Goal: Task Accomplishment & Management: Manage account settings

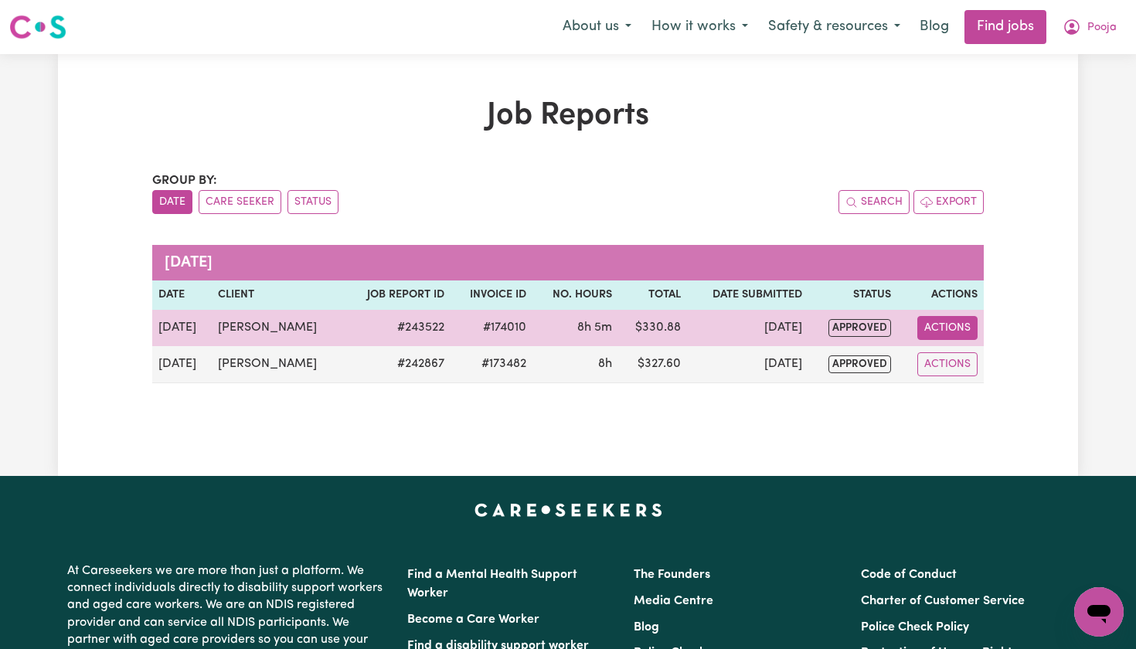
click at [948, 326] on button "Actions" at bounding box center [947, 328] width 60 height 24
click at [952, 352] on link "View Job Report" at bounding box center [987, 363] width 132 height 31
select select "pm"
select select "45-Weekday"
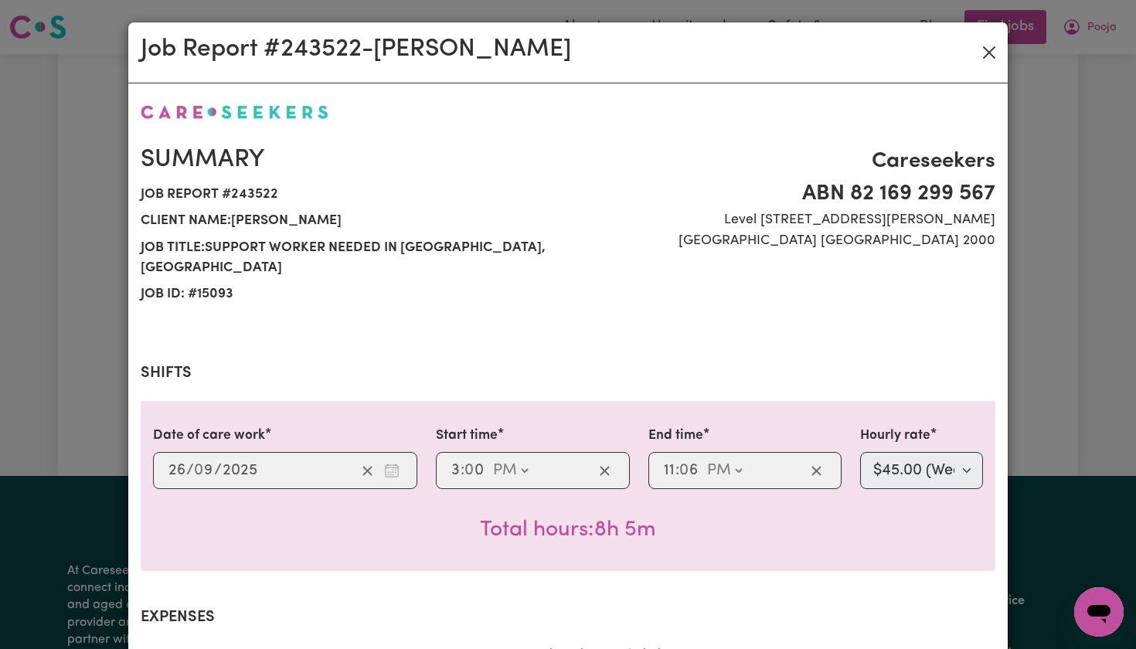
click at [988, 52] on button "Close" at bounding box center [989, 52] width 25 height 25
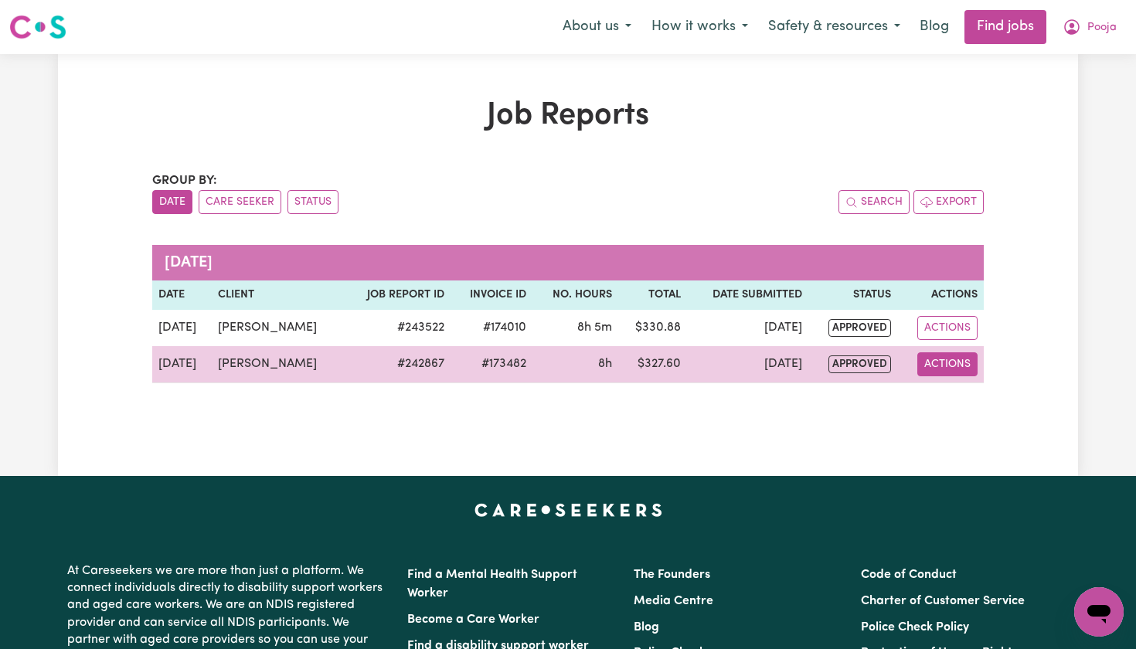
click at [946, 364] on button "Actions" at bounding box center [947, 364] width 60 height 24
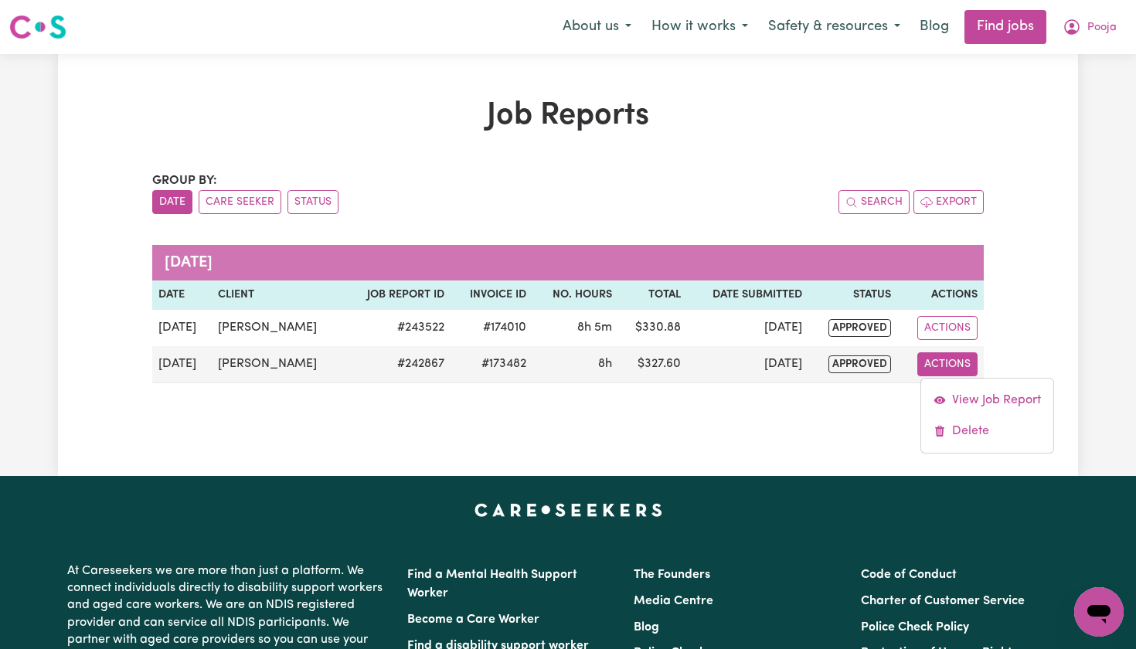
click at [1021, 275] on div "Job Reports Group by: Date Care Seeker Status Search Export September 2025 Date…" at bounding box center [568, 264] width 1020 height 335
click at [956, 209] on button "Export" at bounding box center [948, 202] width 70 height 24
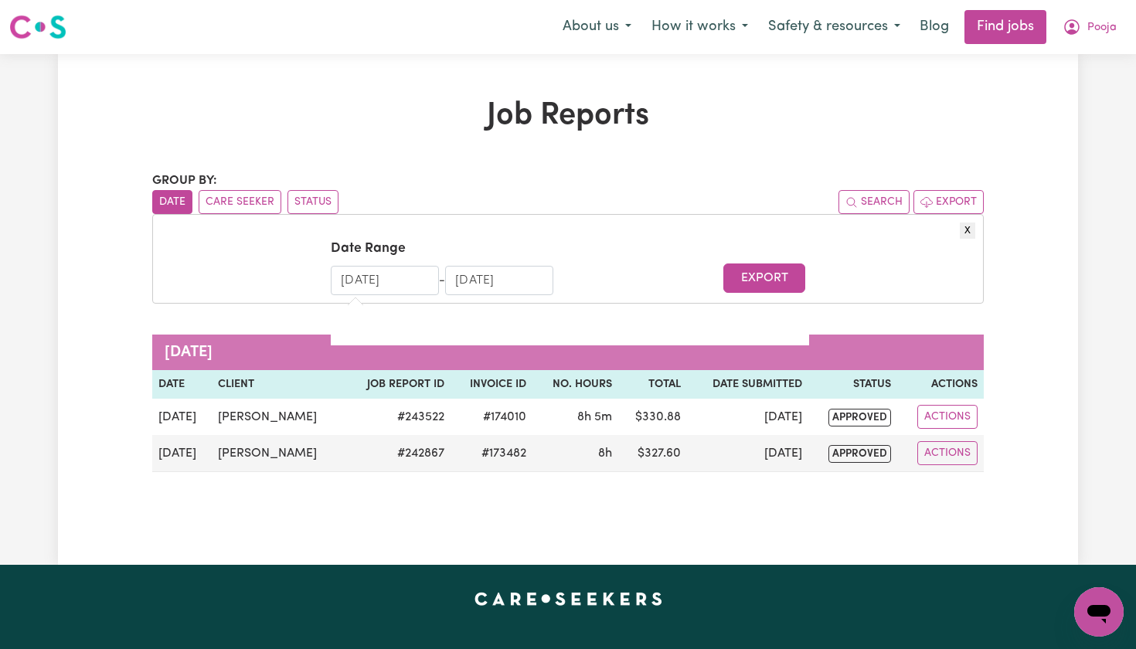
click at [373, 285] on input "31/08/2025" at bounding box center [385, 280] width 108 height 29
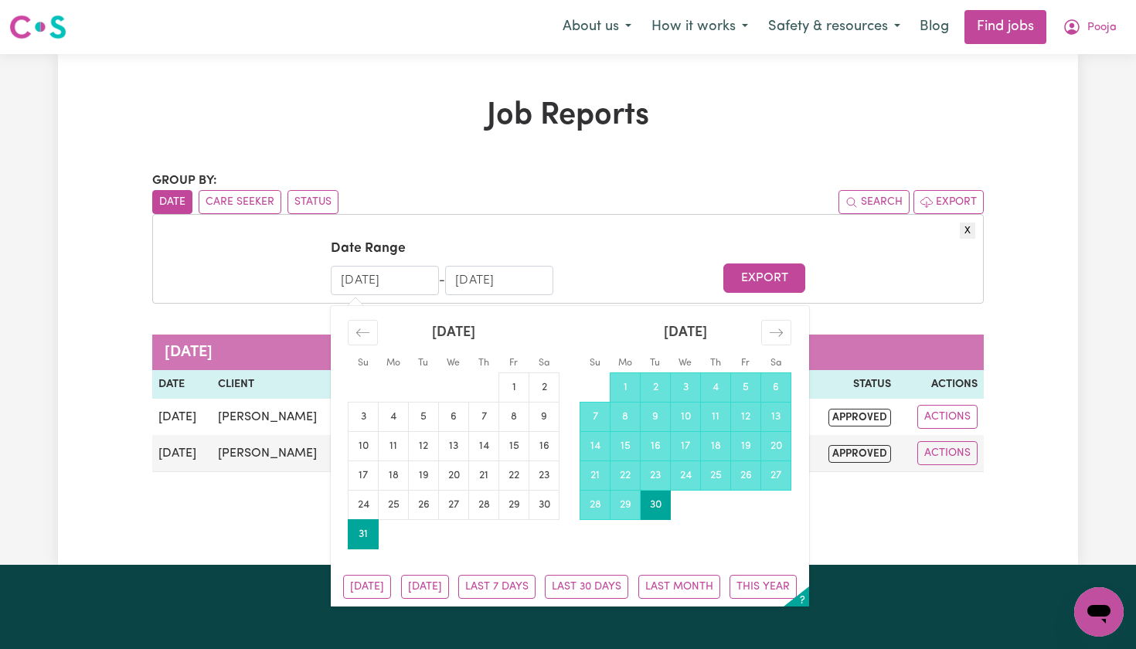
click at [349, 278] on input "31/08/2025" at bounding box center [385, 280] width 108 height 29
click at [352, 276] on input "31/08/2025" at bounding box center [385, 280] width 108 height 29
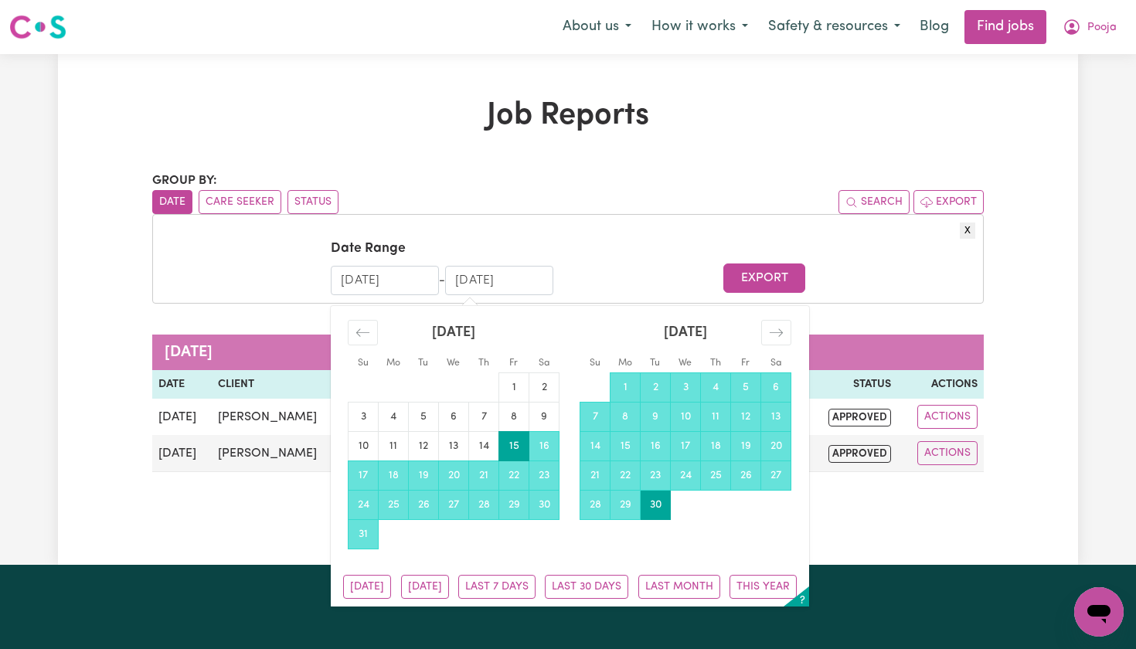
click at [373, 280] on input "15/08/2025" at bounding box center [385, 280] width 108 height 29
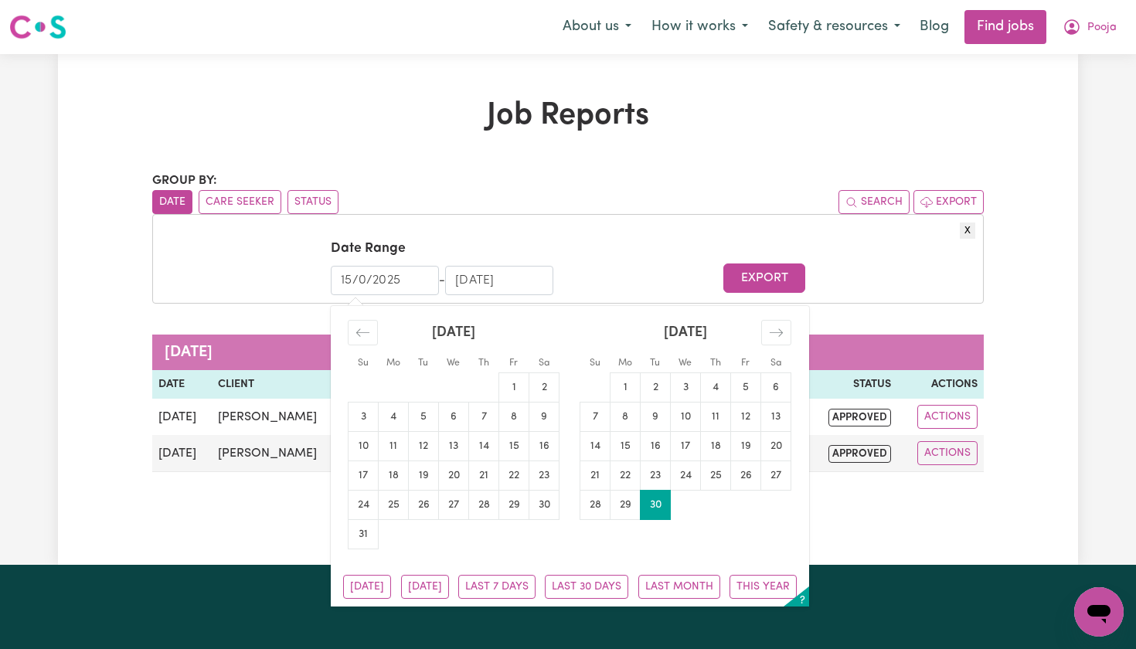
type input "15/09/2025"
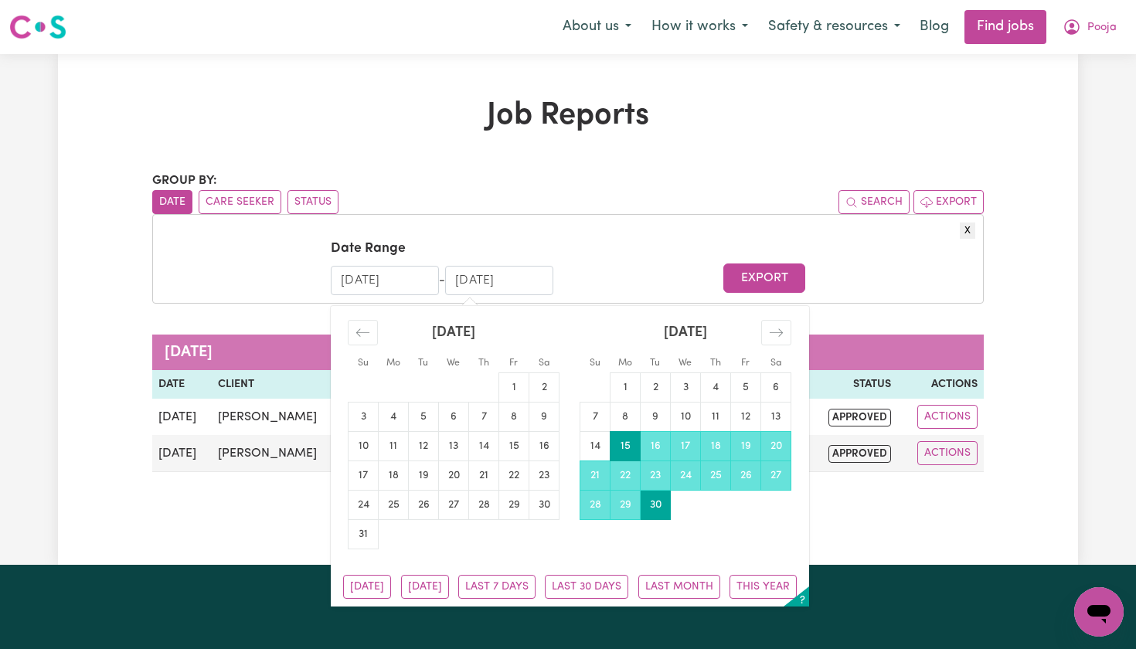
click at [620, 261] on form "Date Range 15/09/2025 Navigate forward to interact with the calendar and select…" at bounding box center [568, 267] width 814 height 56
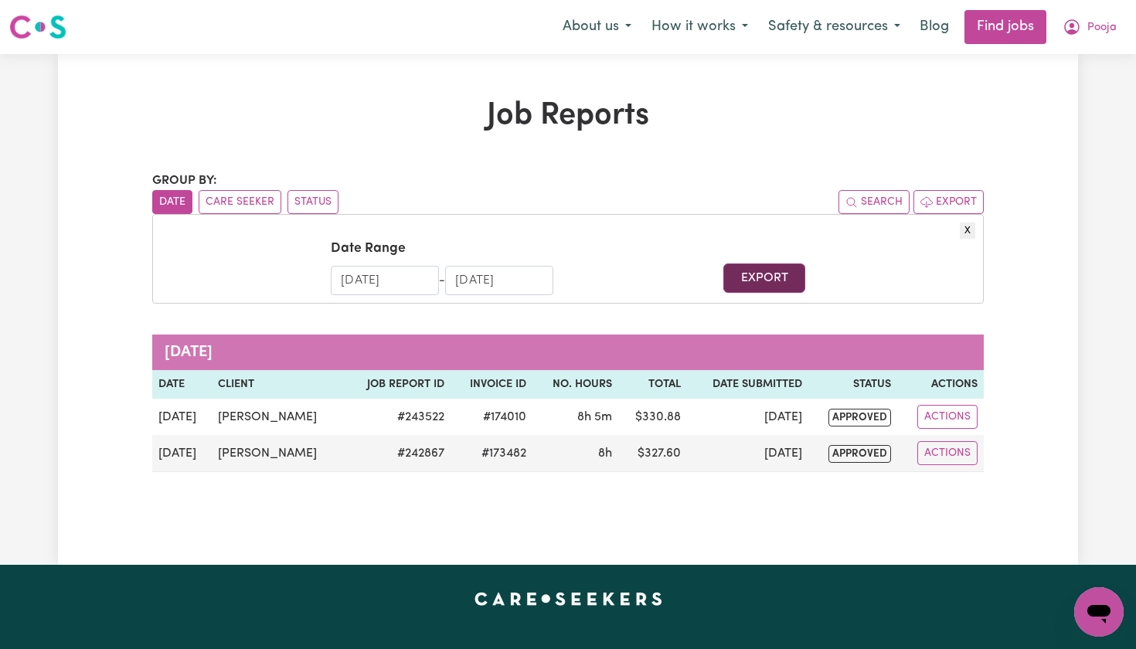
click at [752, 282] on button "Export" at bounding box center [763, 277] width 81 height 29
click at [222, 197] on button "Care Seeker" at bounding box center [240, 202] width 83 height 24
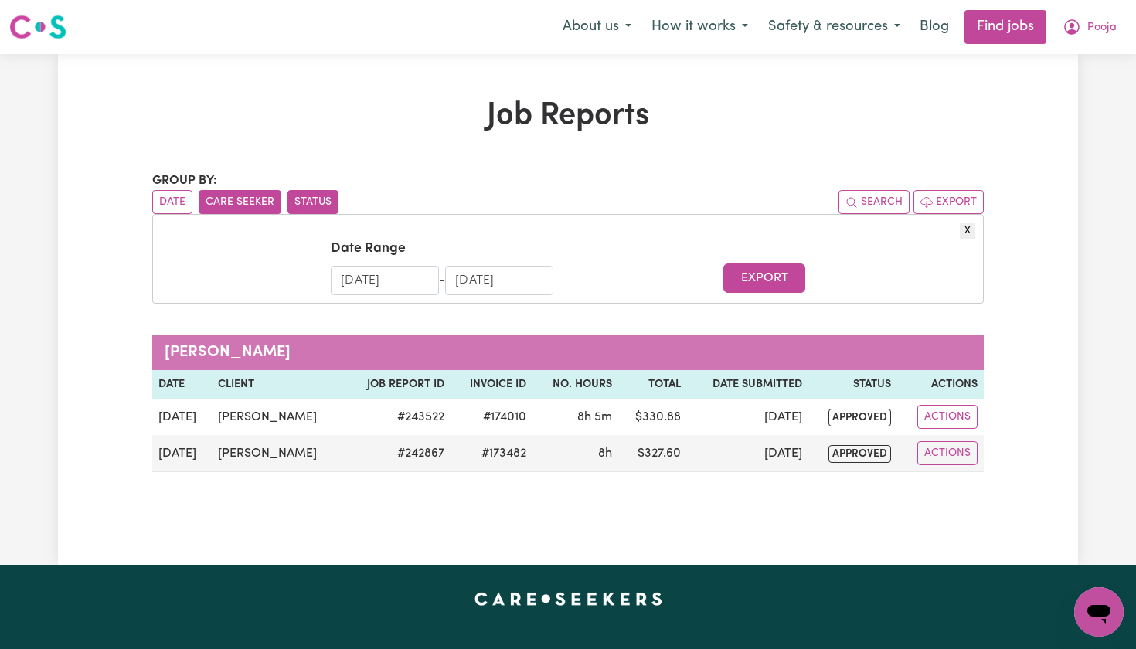
click at [305, 201] on button "Status" at bounding box center [312, 202] width 51 height 24
click at [44, 26] on img at bounding box center [37, 27] width 57 height 28
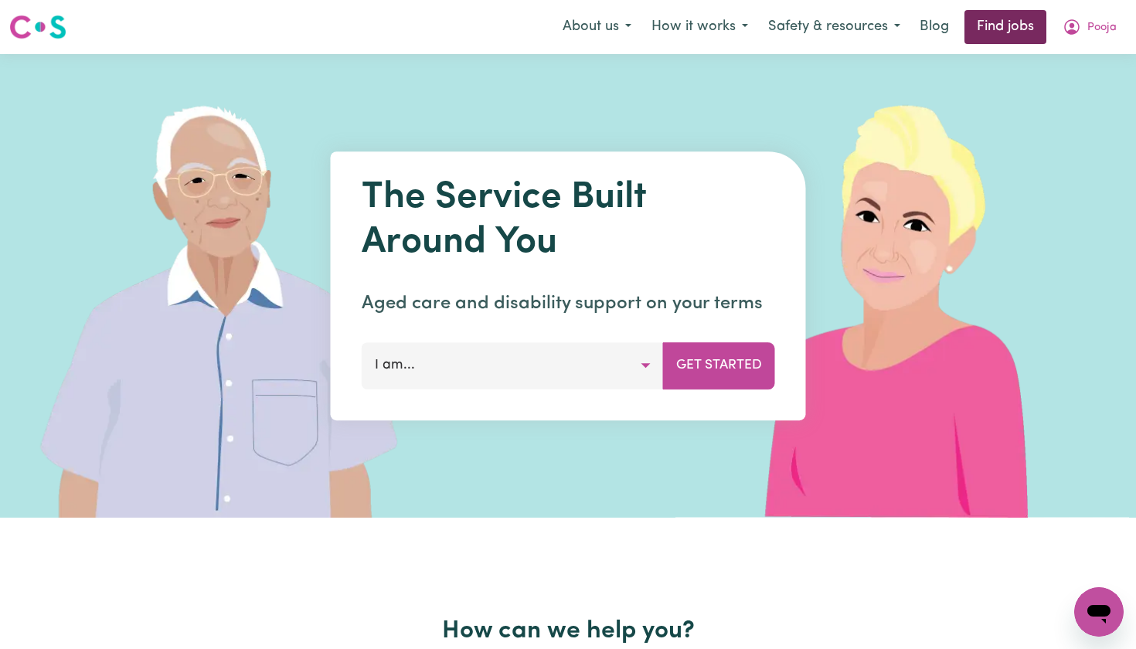
click at [993, 39] on link "Find jobs" at bounding box center [1005, 27] width 82 height 34
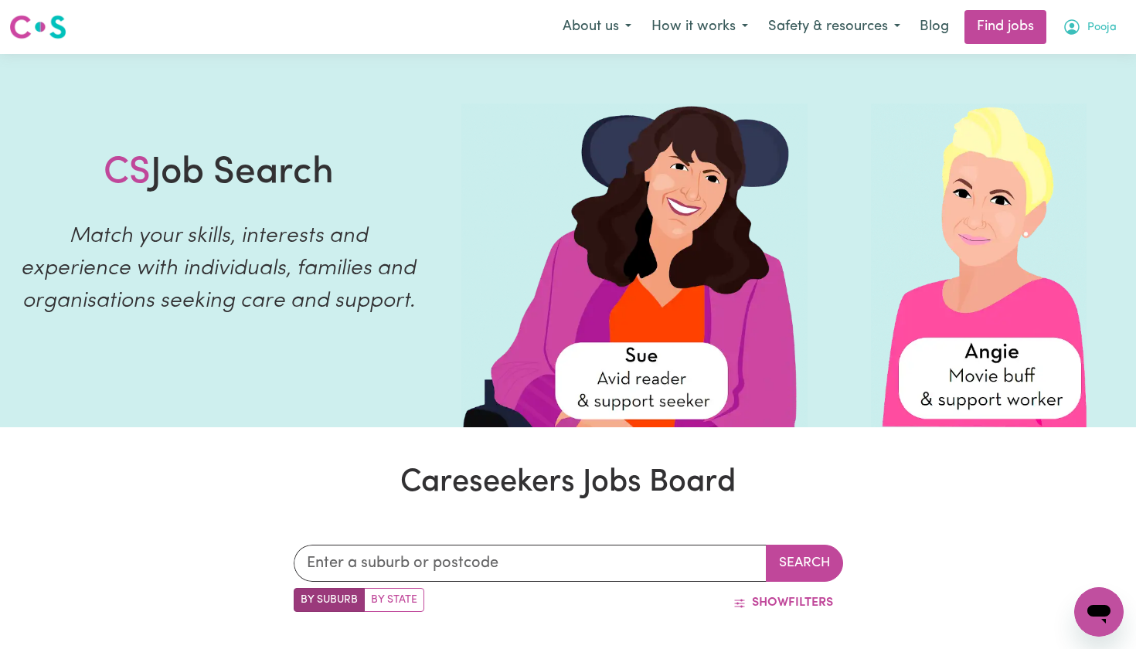
click at [1087, 26] on span "Pooja" at bounding box center [1101, 27] width 29 height 17
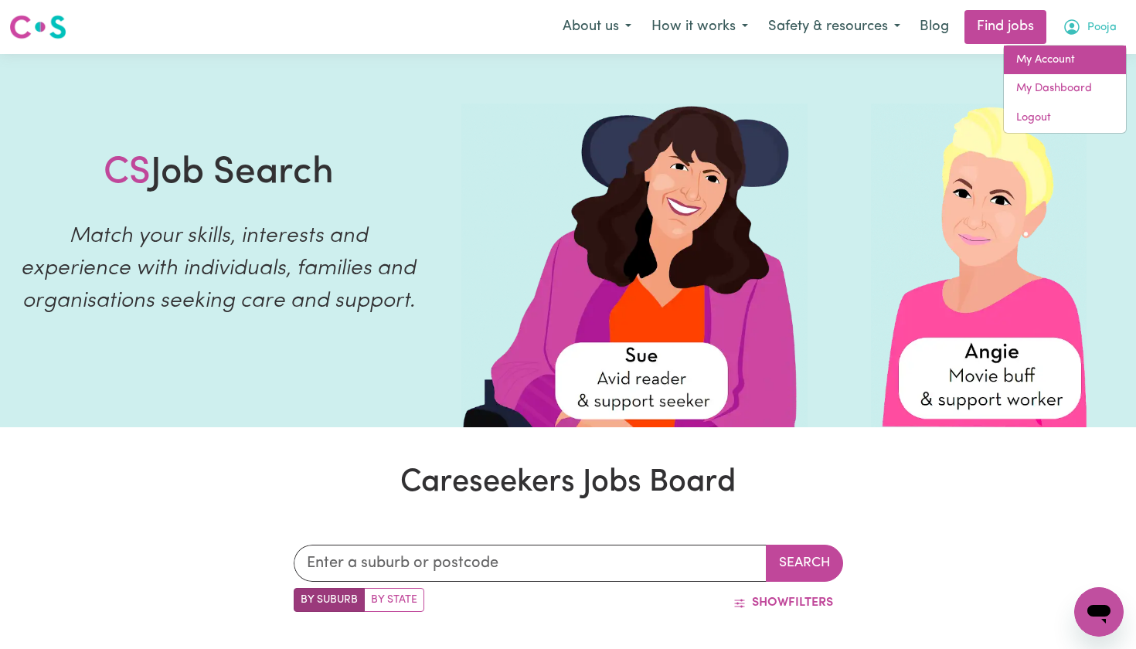
click at [1077, 54] on link "My Account" at bounding box center [1065, 60] width 122 height 29
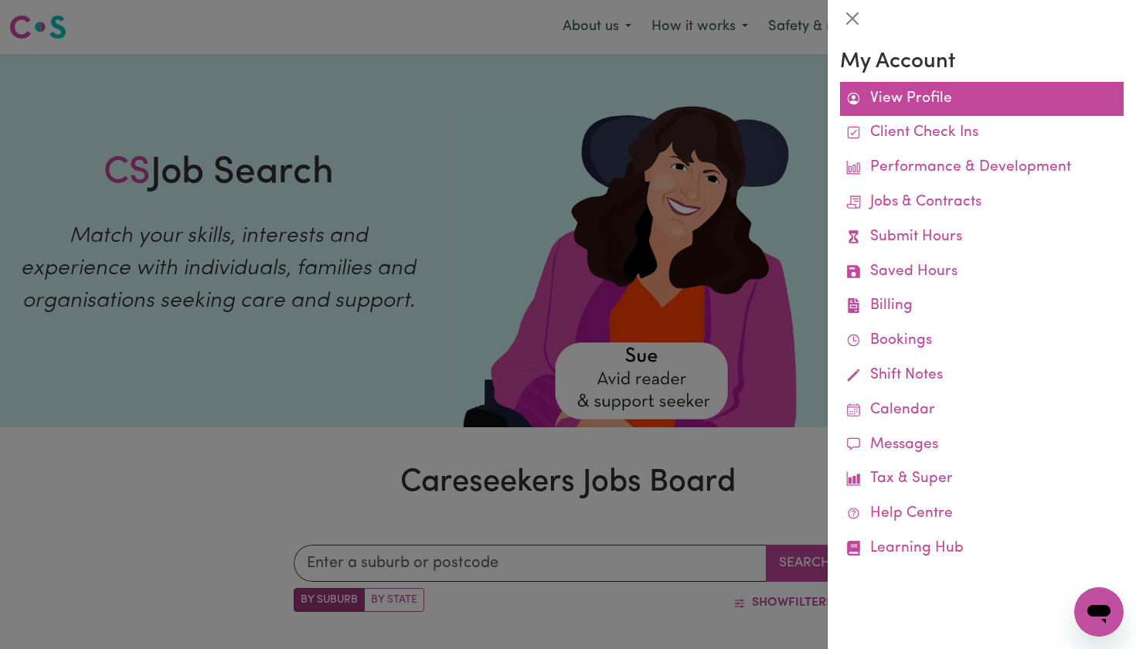
click at [946, 98] on link "View Profile" at bounding box center [982, 99] width 284 height 35
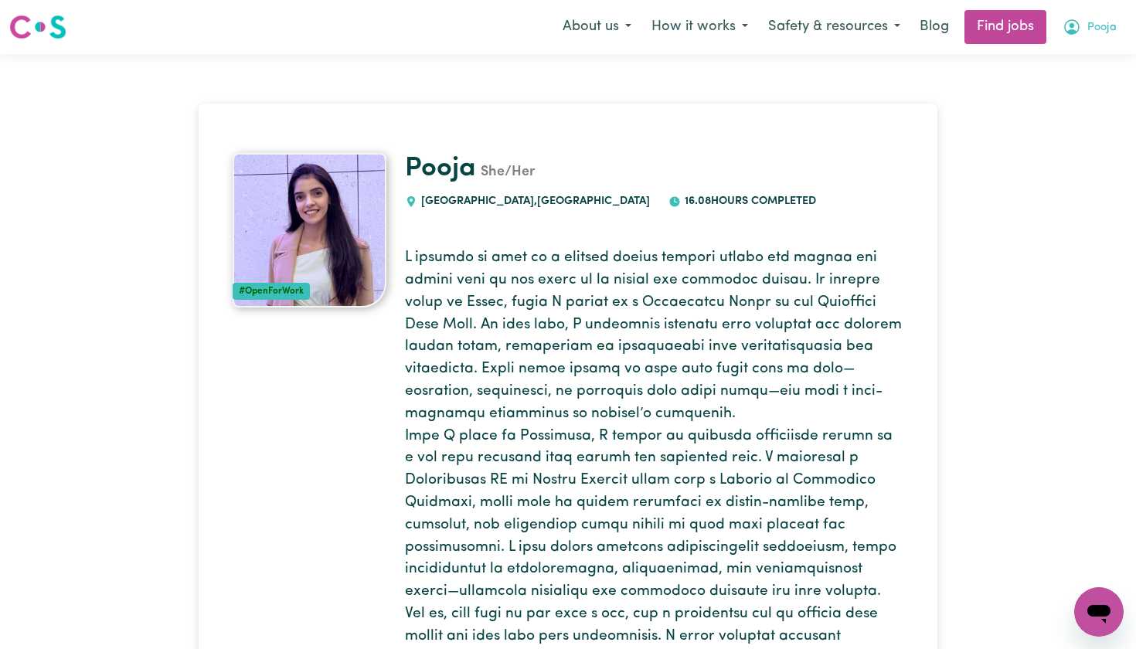
click at [1067, 33] on icon "My Account" at bounding box center [1071, 27] width 19 height 19
click at [1059, 87] on link "My Dashboard" at bounding box center [1065, 88] width 122 height 29
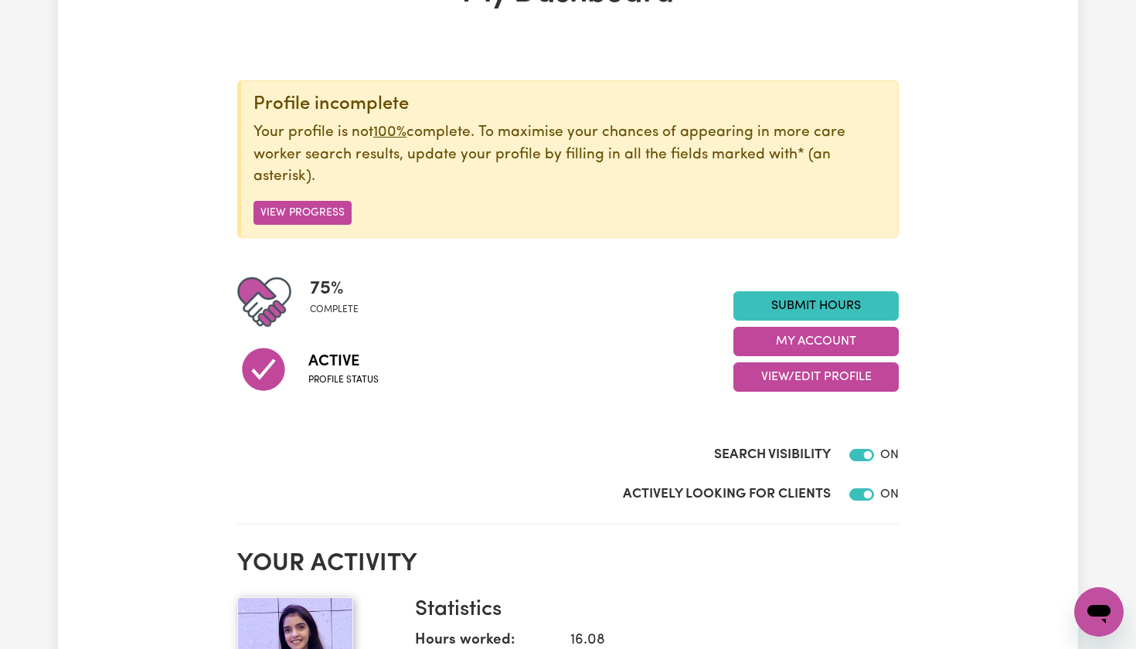
scroll to position [124, 0]
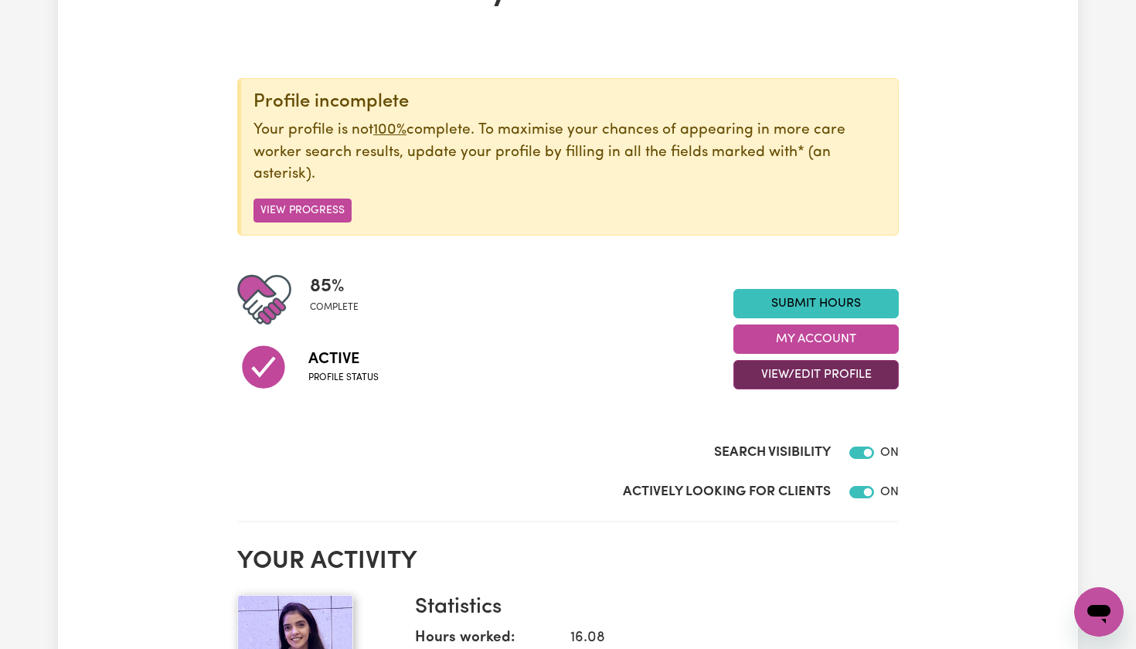
click at [826, 375] on button "View/Edit Profile" at bounding box center [815, 374] width 165 height 29
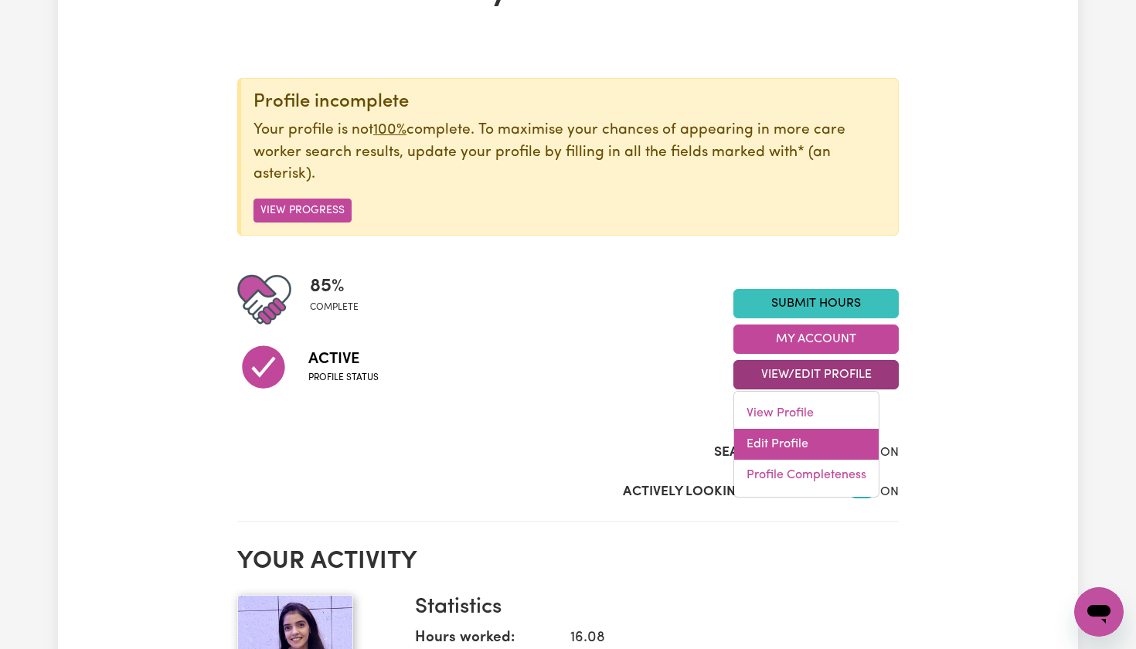
click at [748, 439] on link "Edit Profile" at bounding box center [806, 444] width 144 height 31
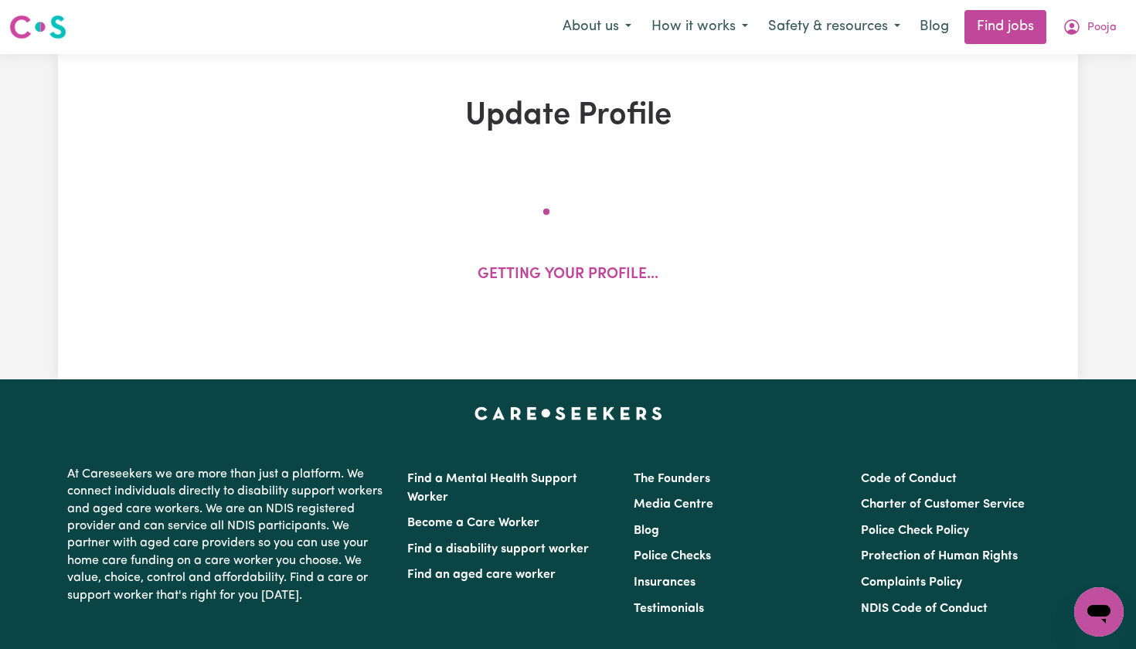
select select "female"
select select "Student Visa"
select select "Studying a healthcare related degree or qualification"
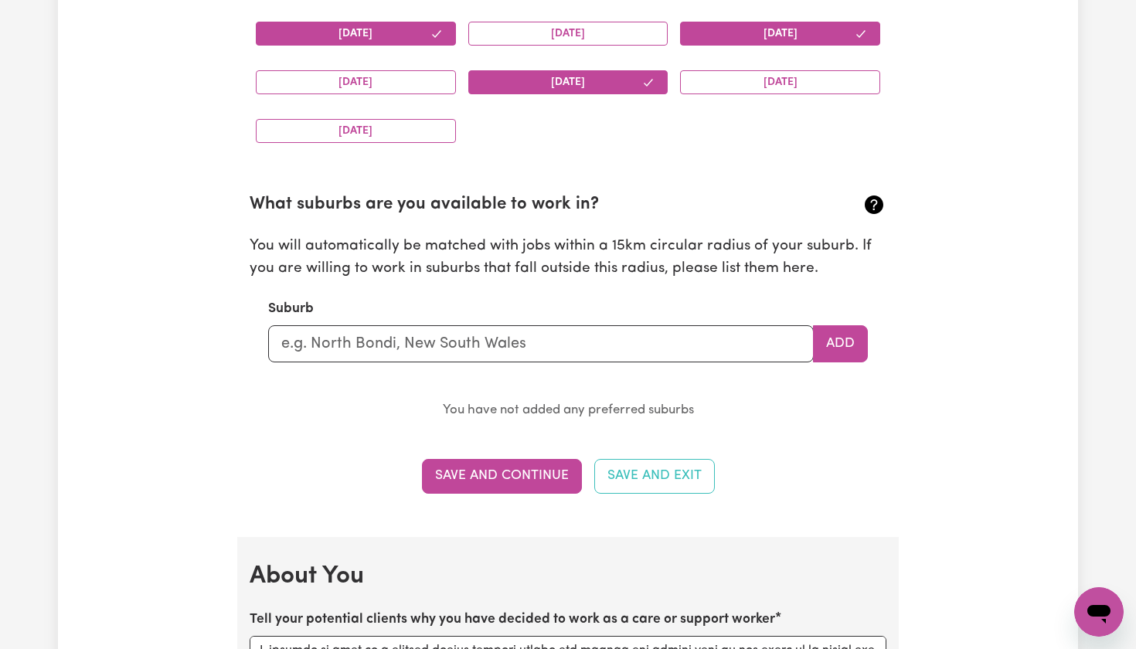
scroll to position [1564, 0]
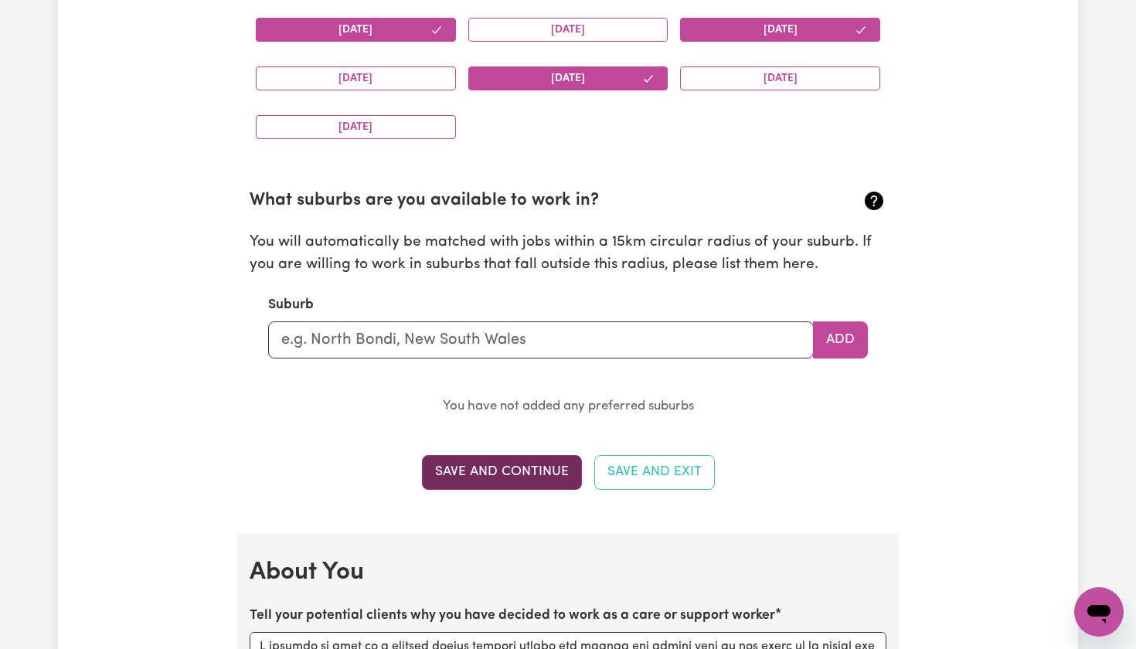
click at [521, 466] on button "Save and Continue" at bounding box center [502, 472] width 160 height 34
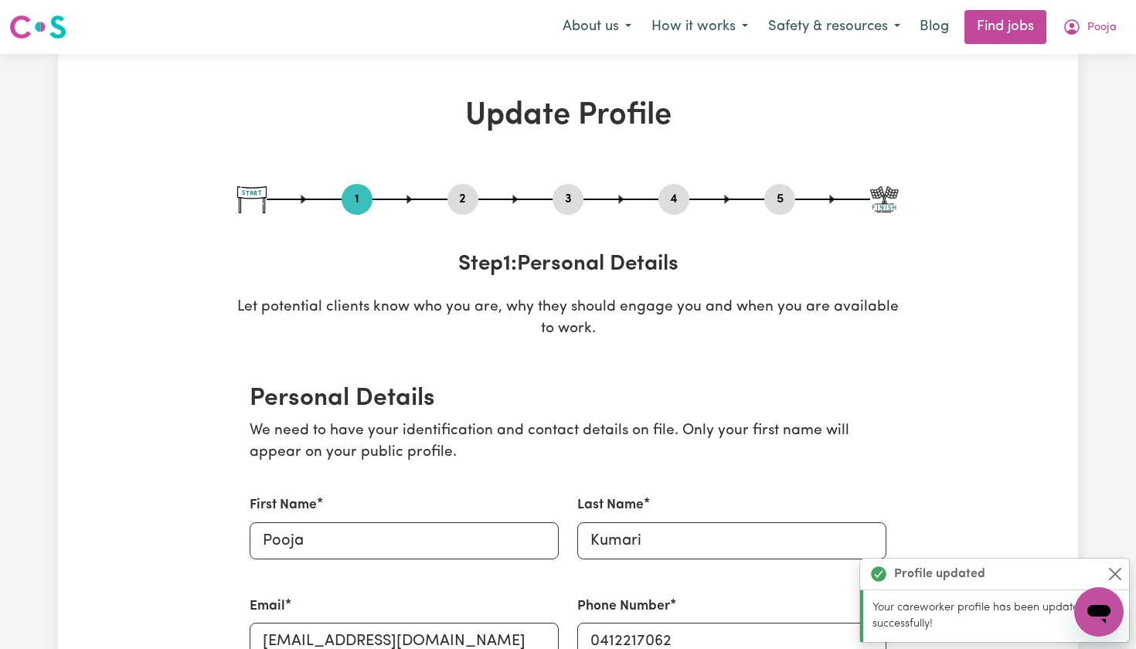
scroll to position [0, 0]
click at [939, 22] on link "Blog" at bounding box center [934, 27] width 48 height 34
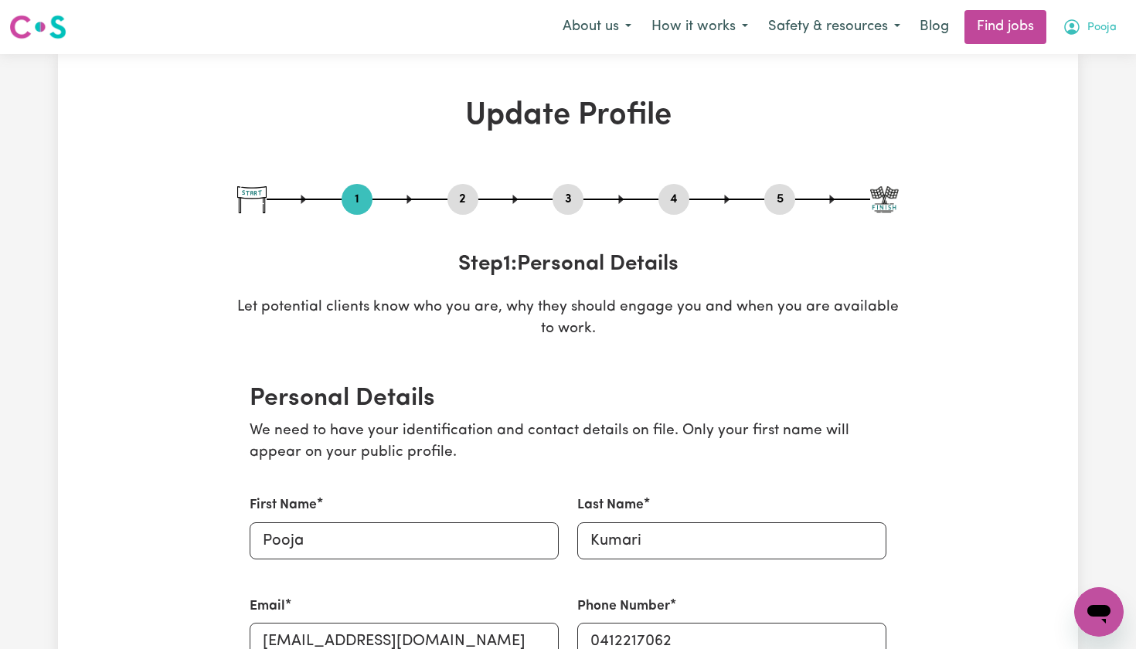
click at [1073, 25] on icon "My Account" at bounding box center [1071, 25] width 5 height 5
click at [1053, 60] on link "My Account" at bounding box center [1065, 60] width 122 height 29
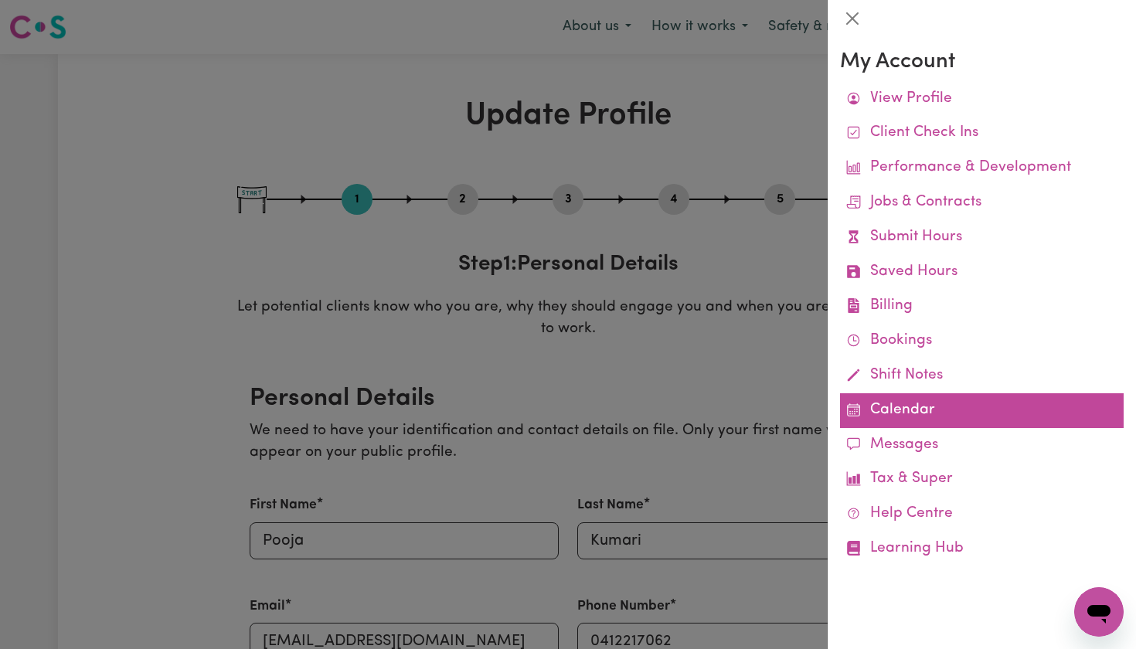
click at [909, 399] on link "Calendar" at bounding box center [982, 410] width 284 height 35
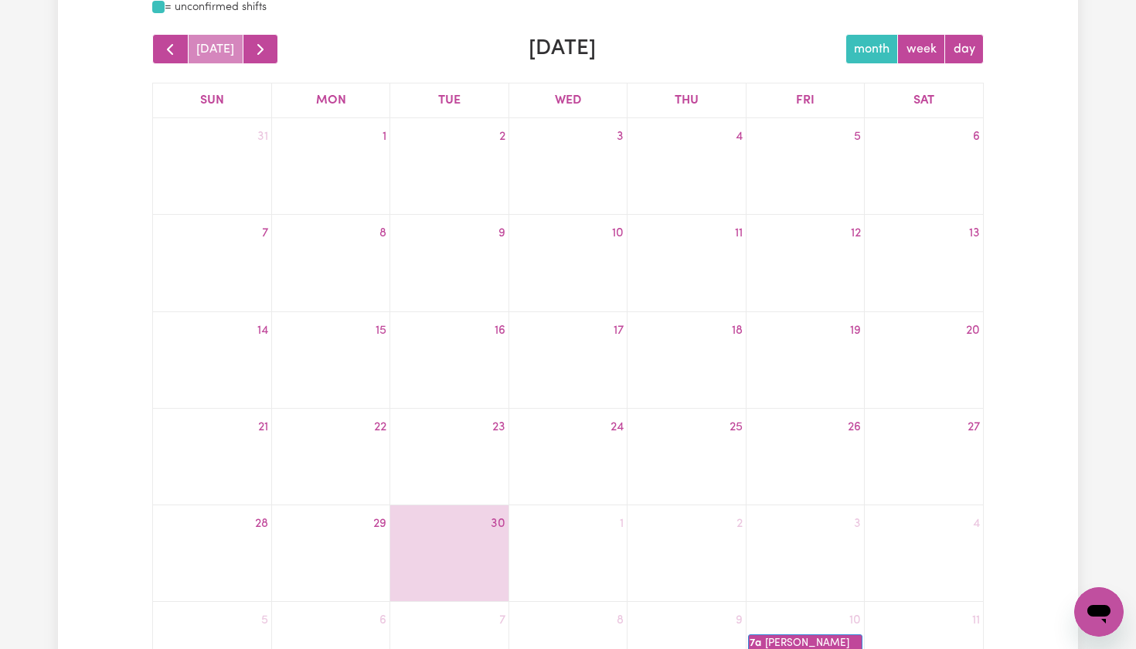
scroll to position [193, 0]
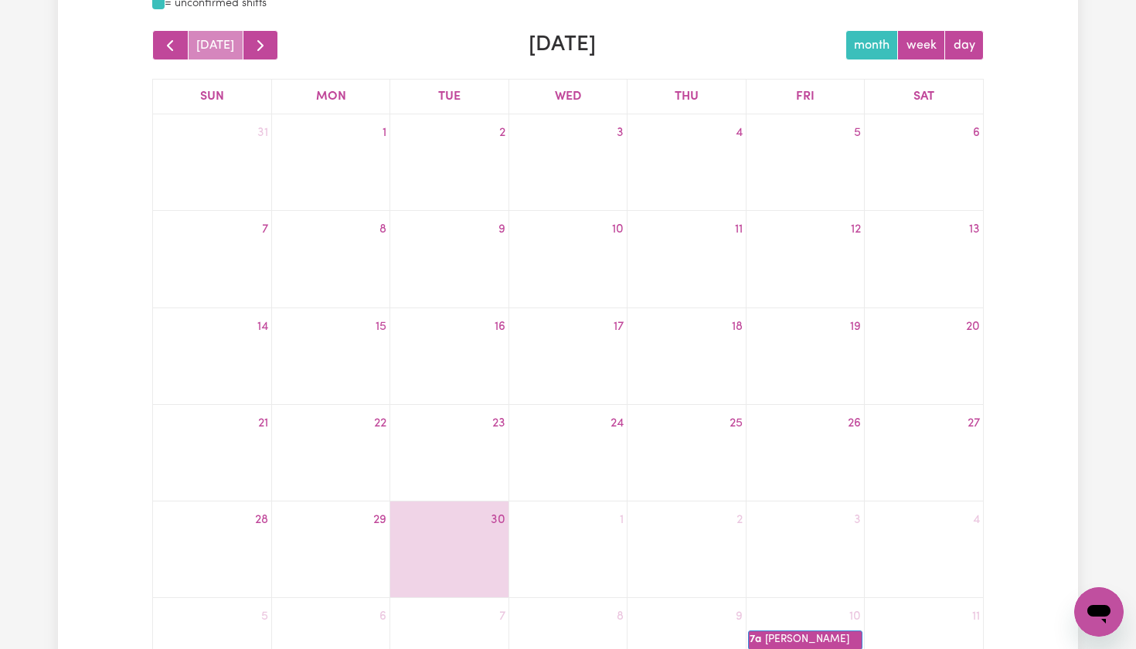
click at [834, 539] on div at bounding box center [804, 545] width 117 height 25
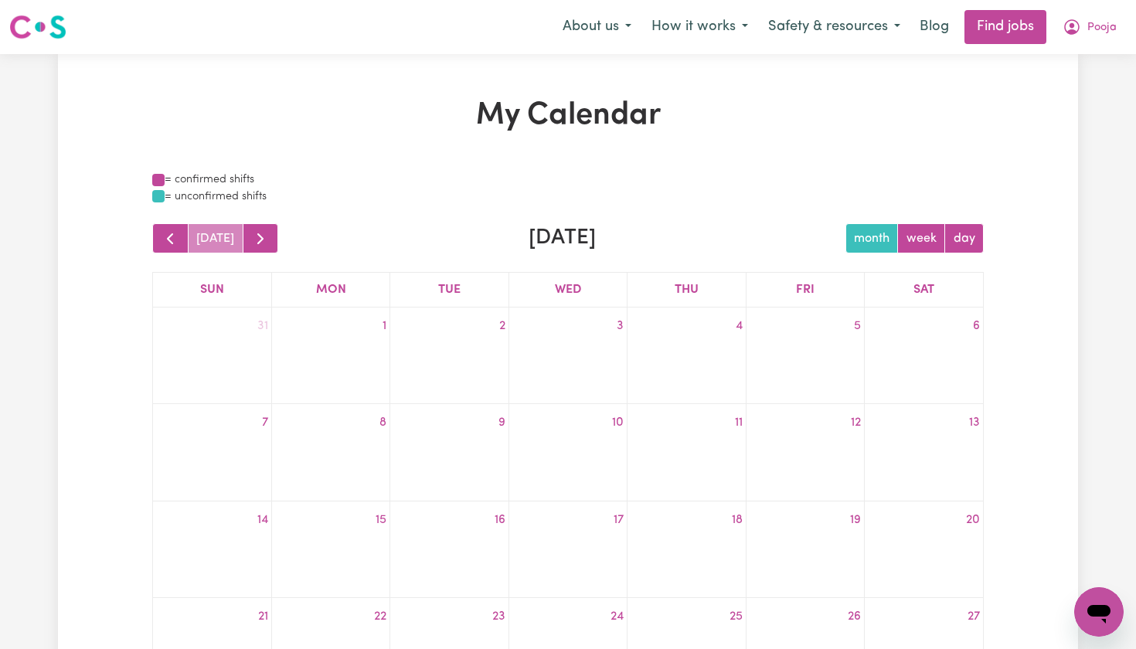
scroll to position [0, 0]
click at [256, 236] on span "button" at bounding box center [260, 238] width 19 height 19
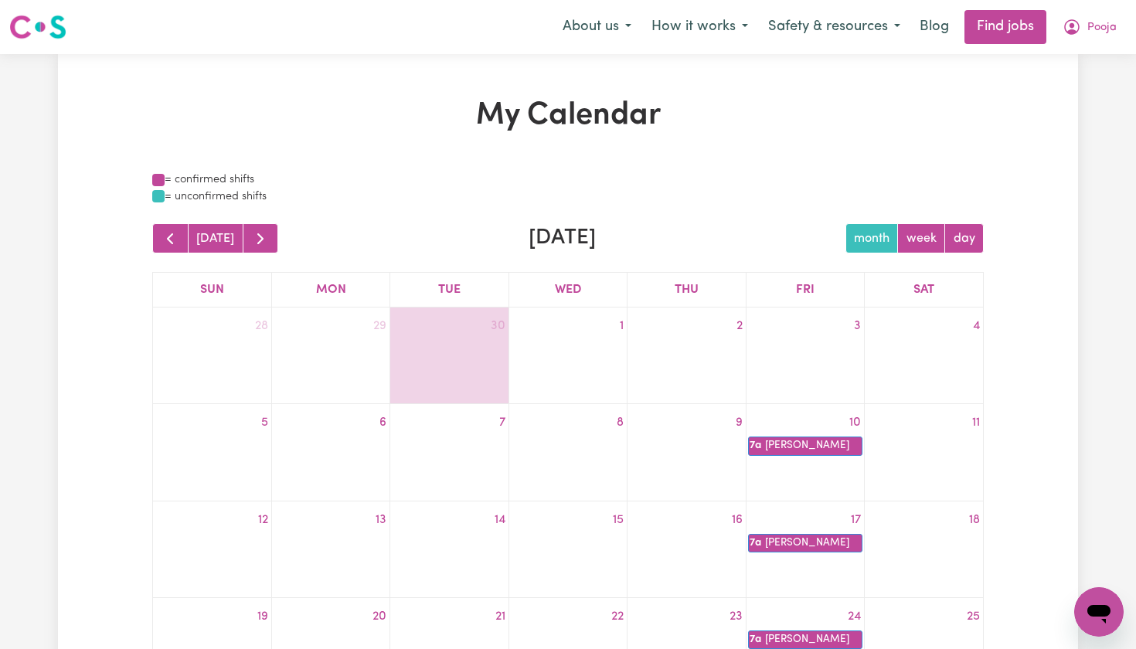
click at [809, 359] on div at bounding box center [804, 351] width 117 height 25
click at [810, 375] on div "3" at bounding box center [804, 355] width 117 height 83
click at [850, 361] on div at bounding box center [804, 351] width 117 height 25
click at [19, 30] on img at bounding box center [37, 27] width 57 height 28
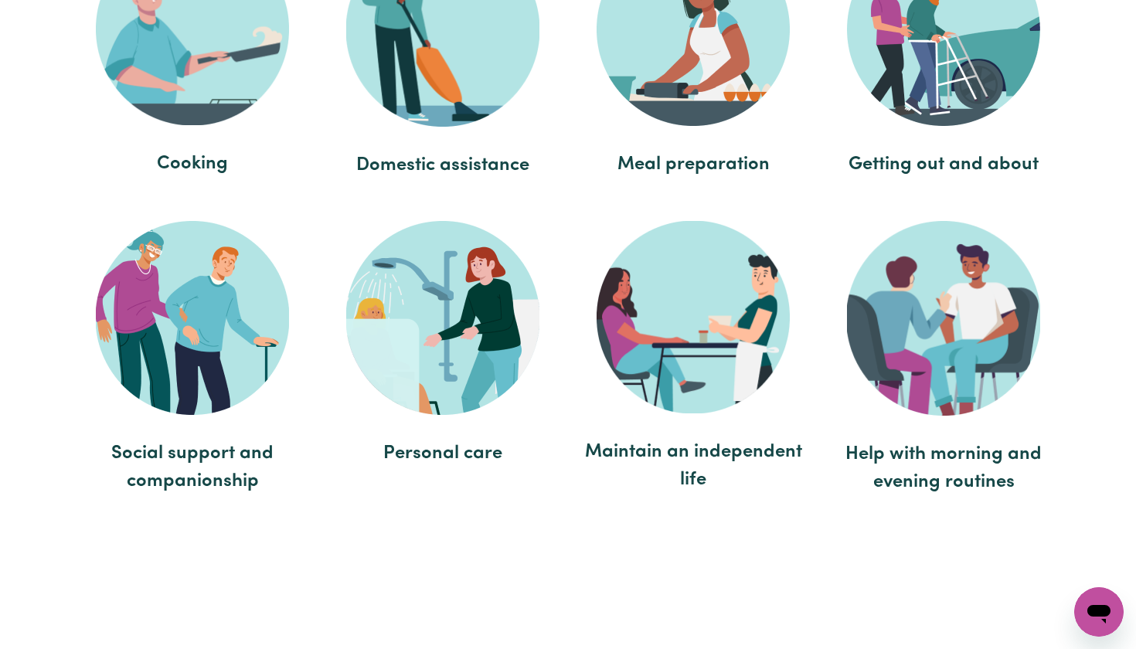
scroll to position [3037, 0]
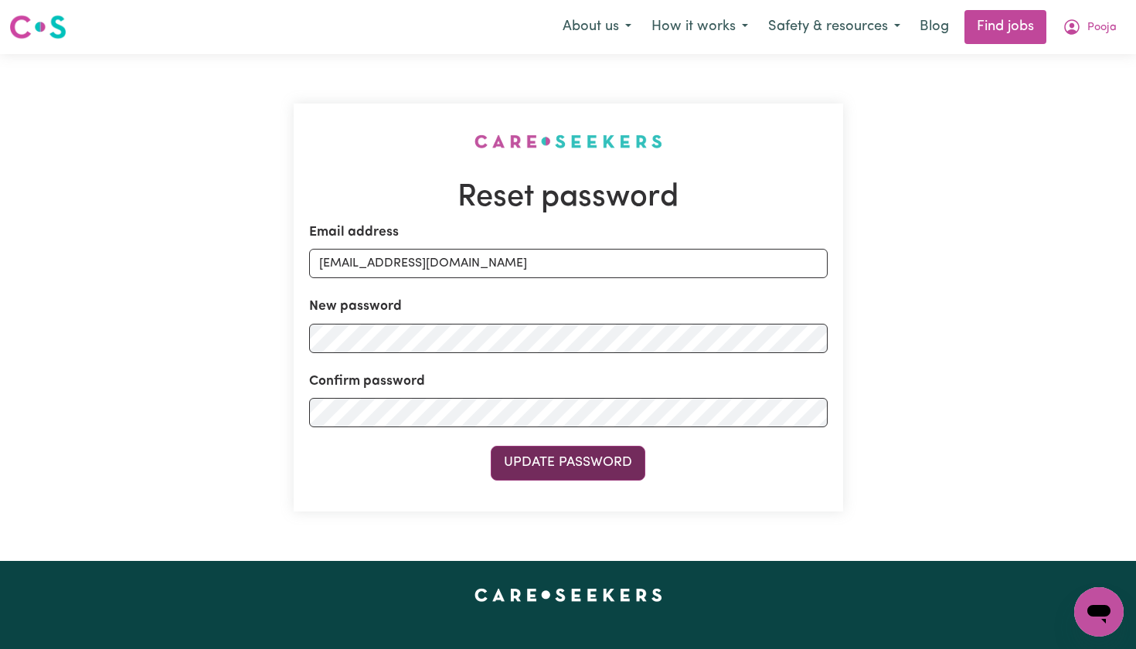
click at [615, 467] on button "Update Password" at bounding box center [568, 463] width 155 height 34
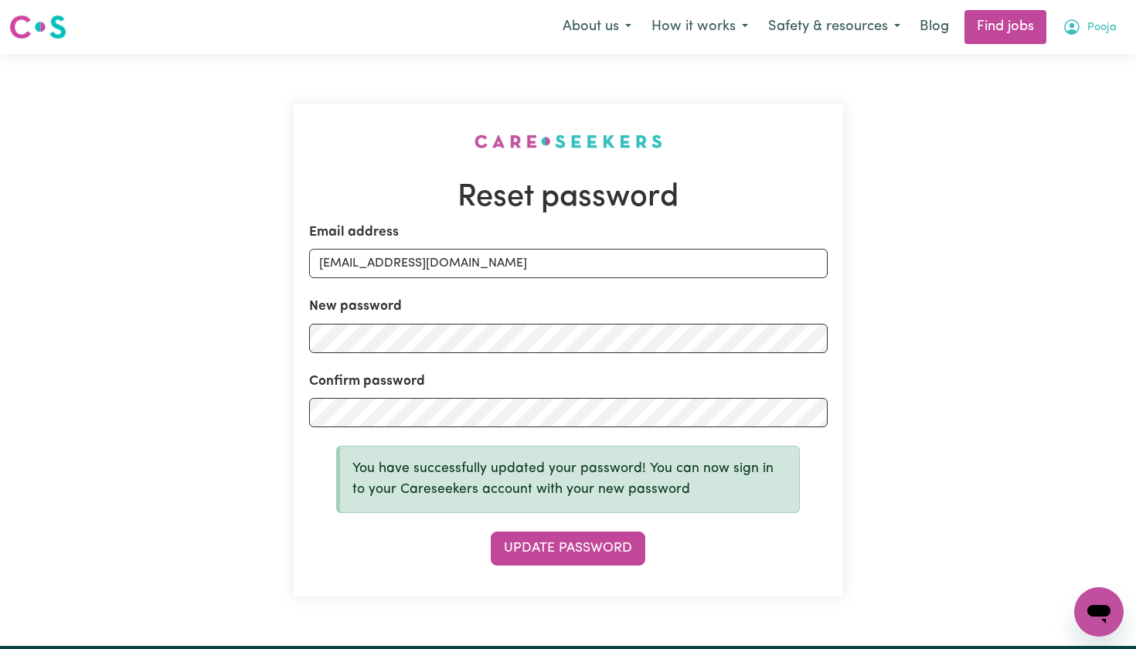
click at [1069, 24] on icon "My Account" at bounding box center [1071, 27] width 19 height 19
click at [1050, 53] on link "My Account" at bounding box center [1065, 60] width 122 height 29
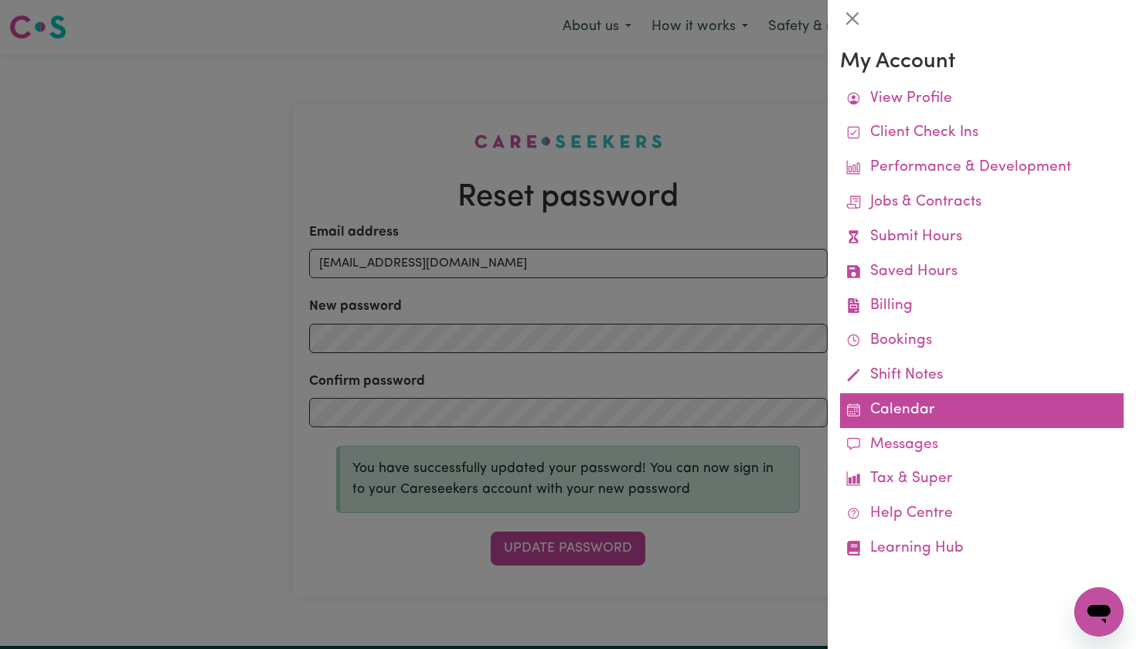
click at [892, 405] on link "Calendar" at bounding box center [982, 410] width 284 height 35
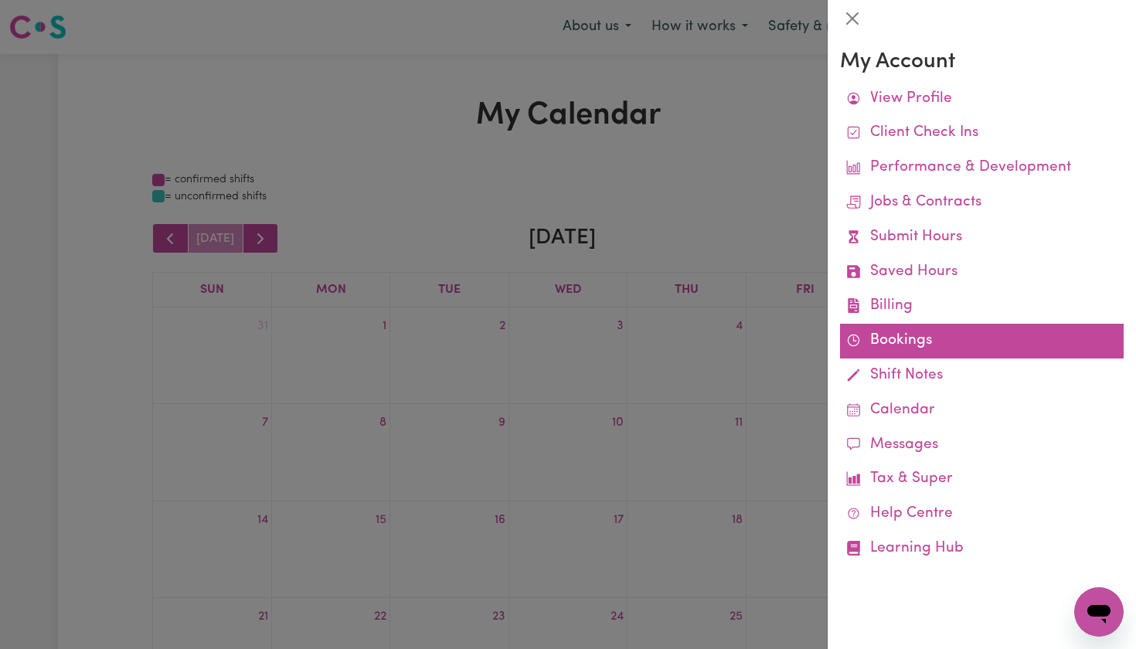
click at [884, 336] on link "Bookings" at bounding box center [982, 341] width 284 height 35
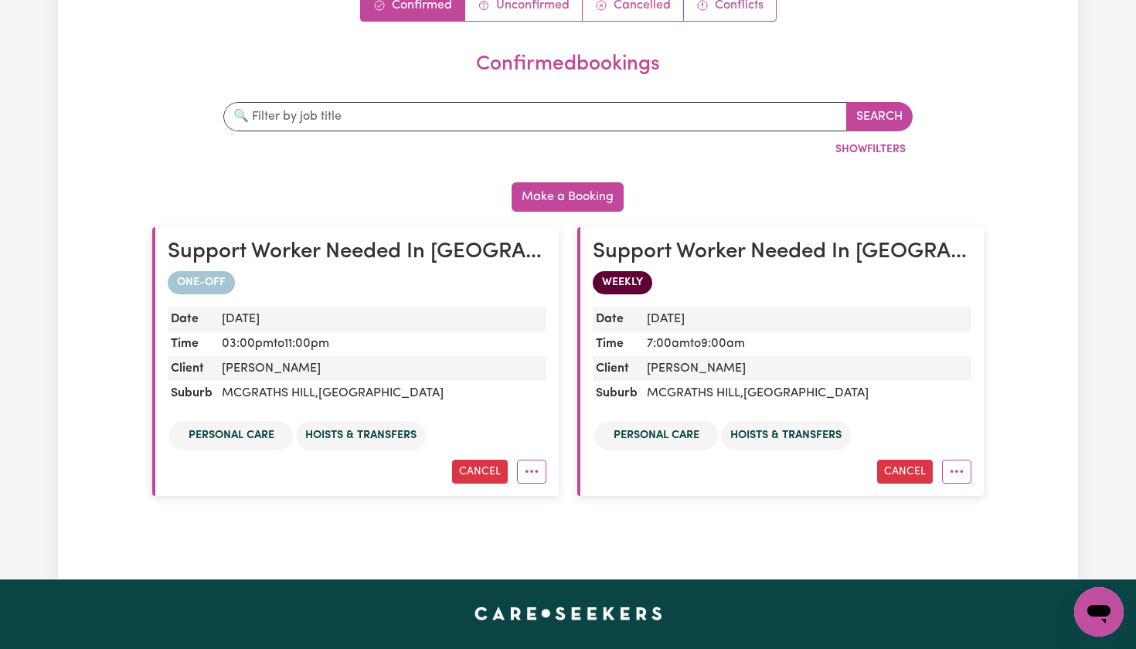
scroll to position [189, 0]
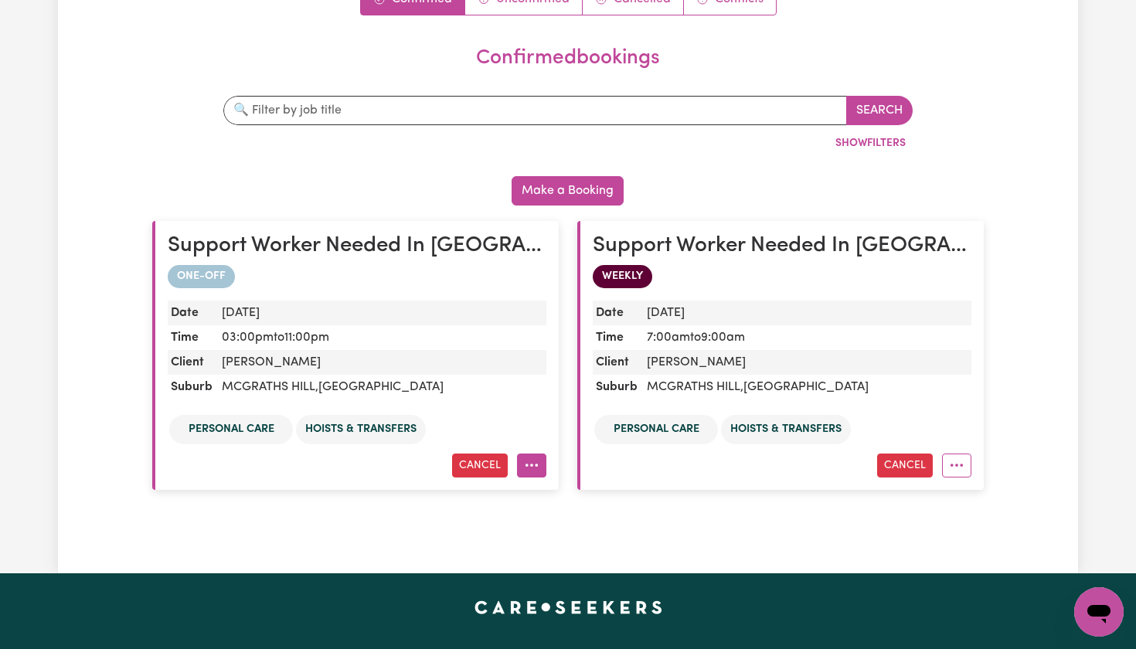
click at [535, 461] on button "More options" at bounding box center [531, 465] width 29 height 24
click at [837, 272] on div "WEEKLY" at bounding box center [782, 276] width 379 height 23
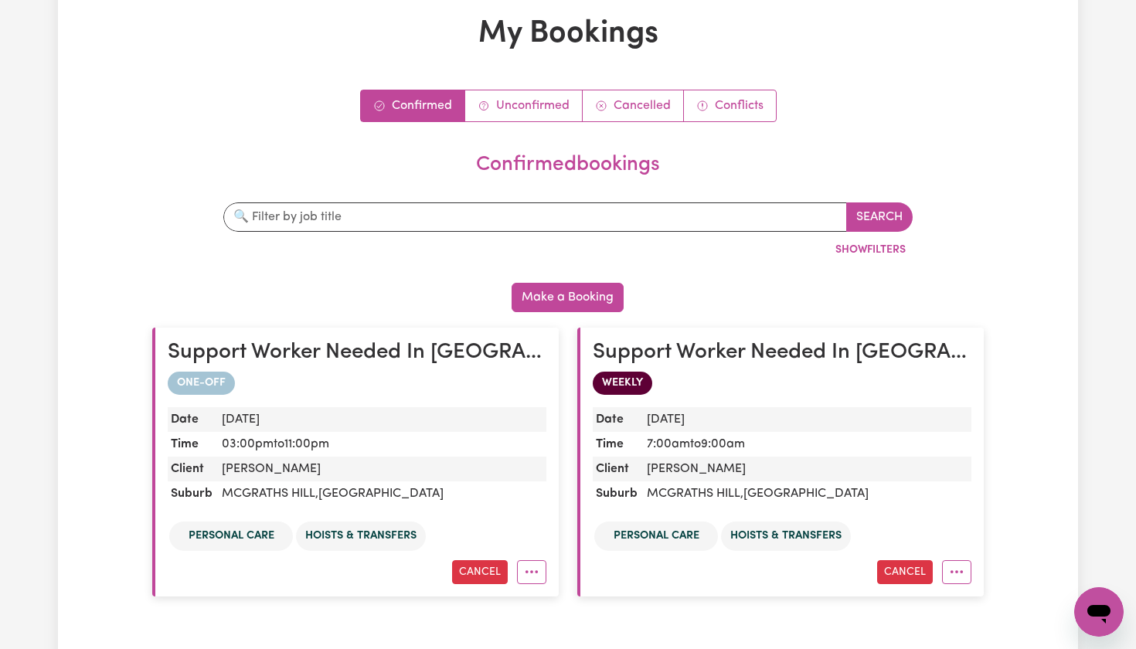
scroll to position [75, 0]
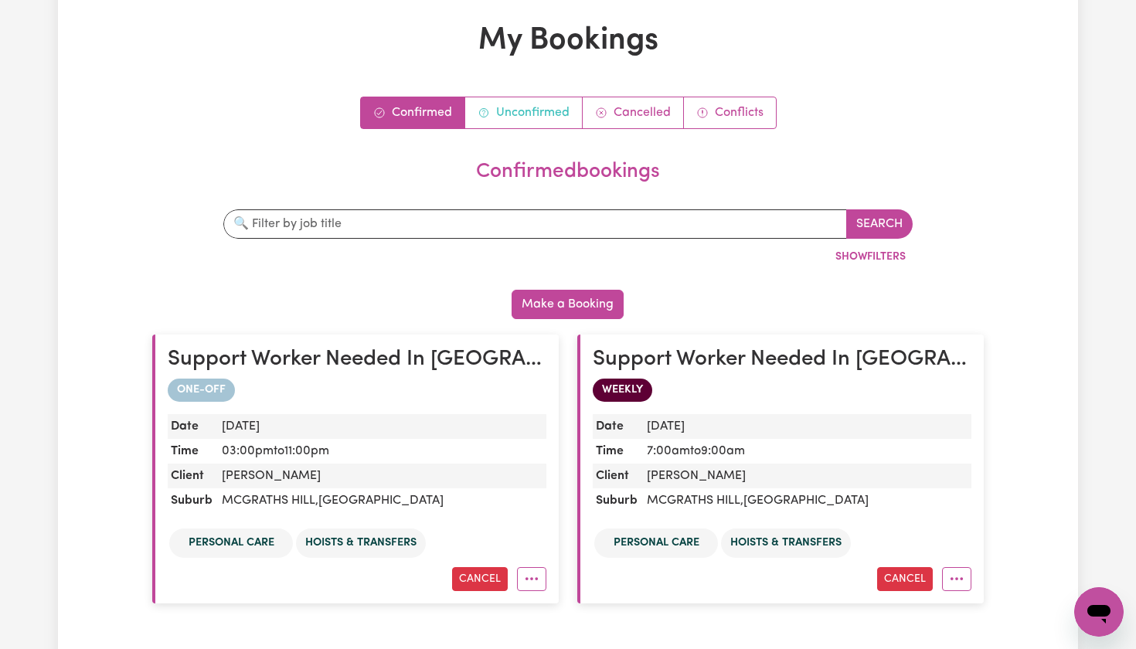
click at [560, 110] on link "Unconfirmed" at bounding box center [523, 112] width 117 height 31
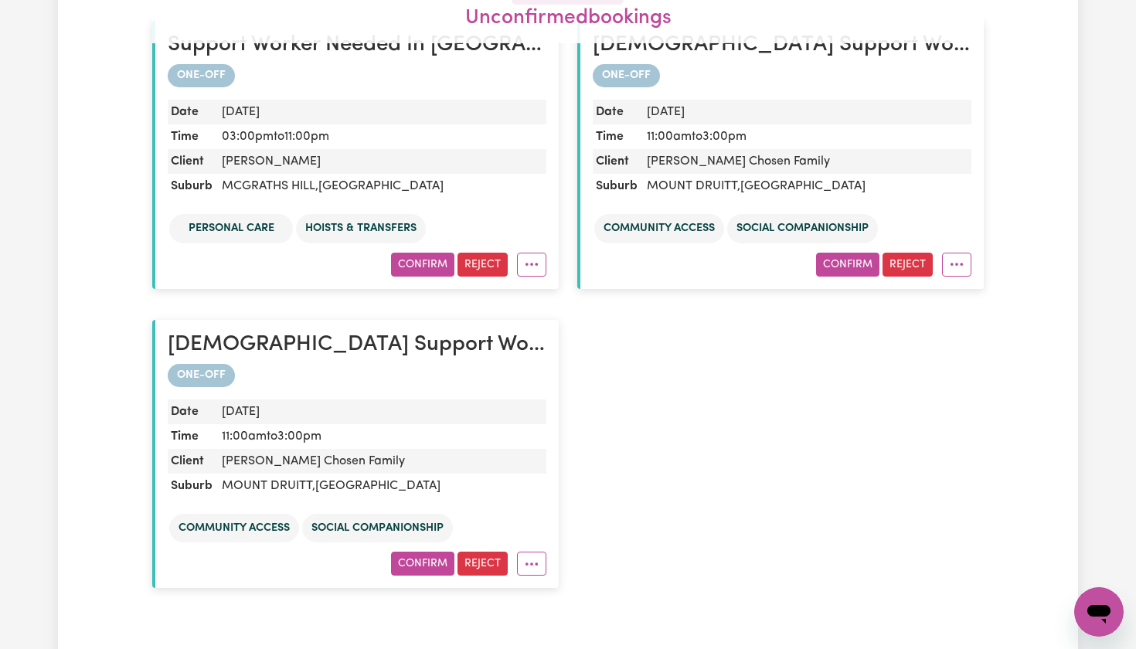
scroll to position [375, 0]
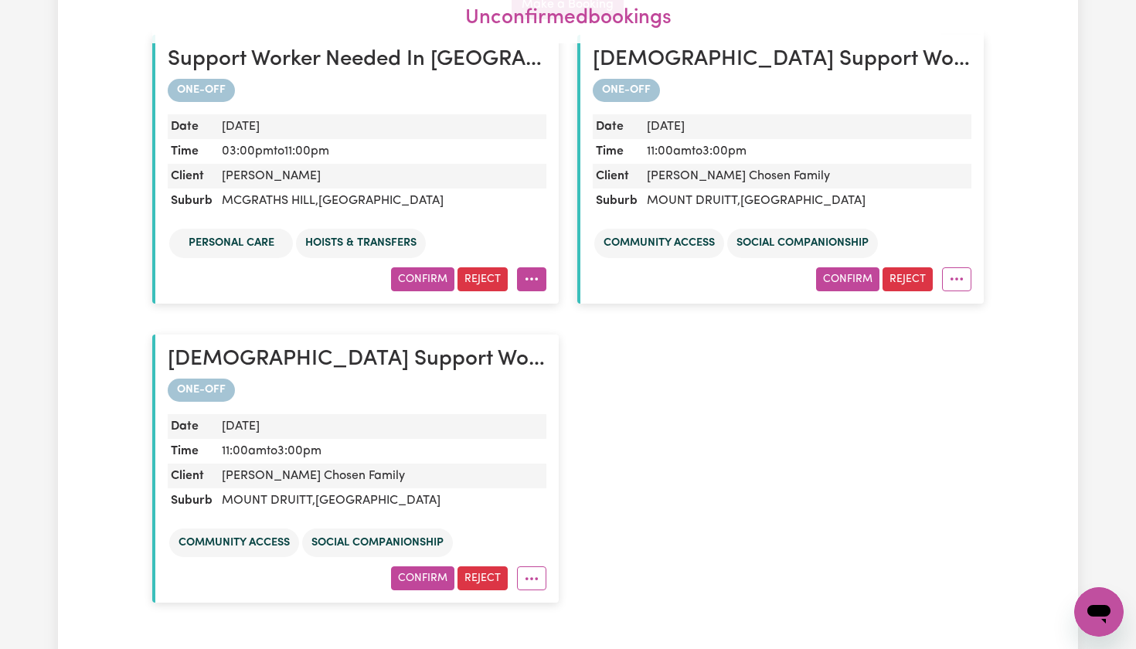
click at [536, 277] on button "More options" at bounding box center [531, 279] width 29 height 24
click at [534, 244] on ul "Personal care Hoists & transfers" at bounding box center [357, 244] width 379 height 36
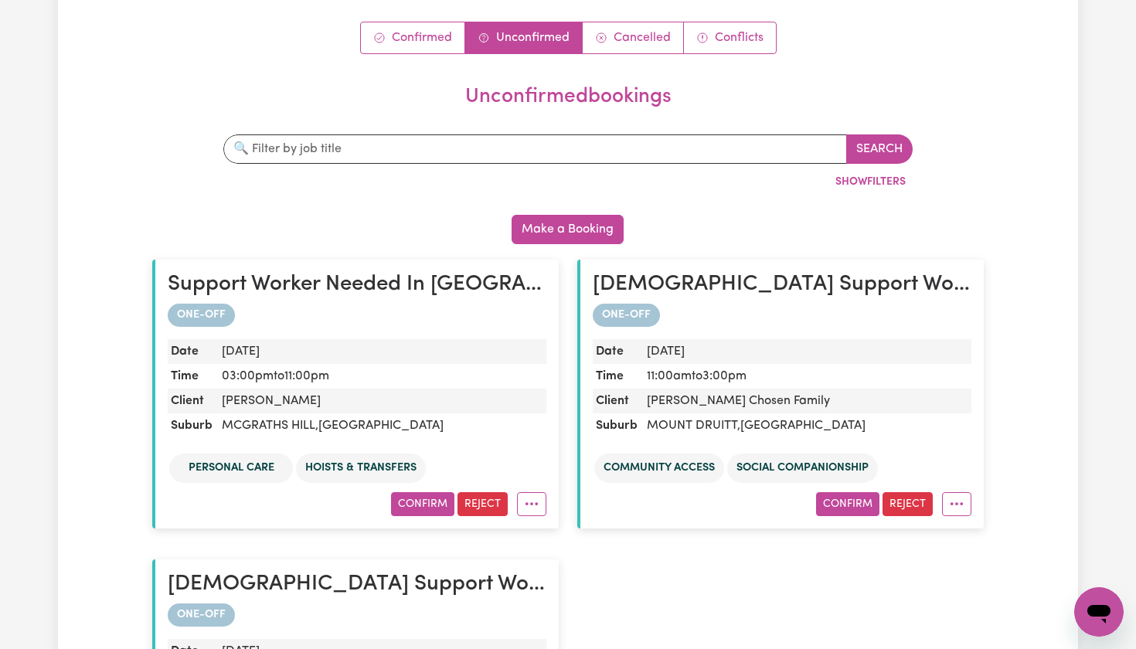
scroll to position [134, 0]
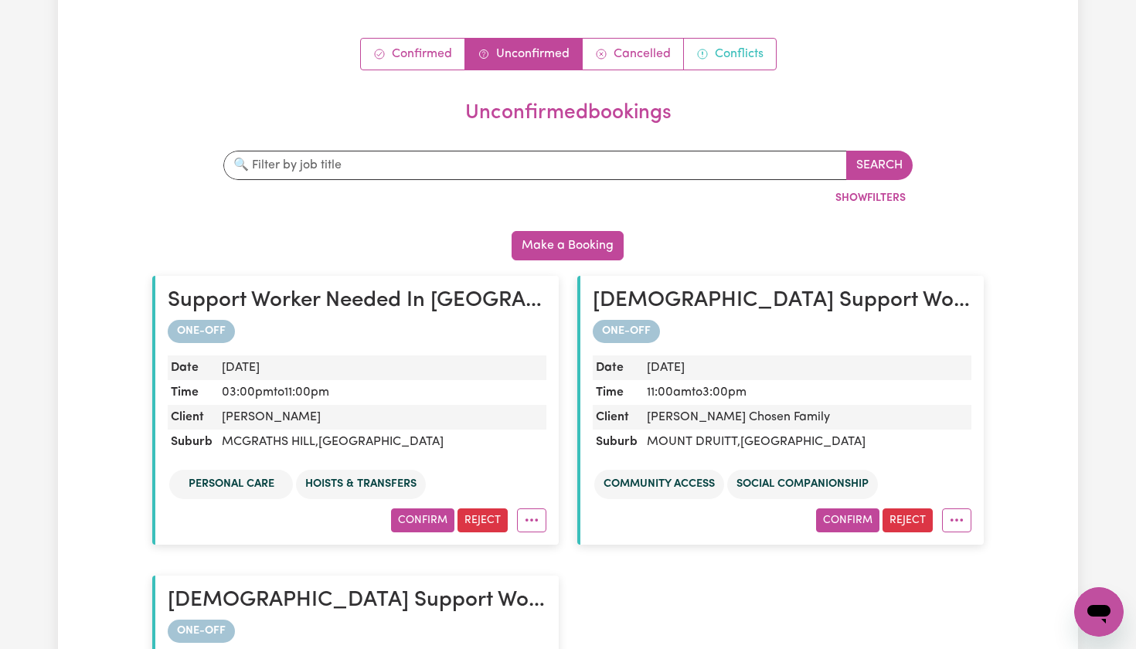
click at [737, 54] on link "Conflicts" at bounding box center [730, 54] width 92 height 31
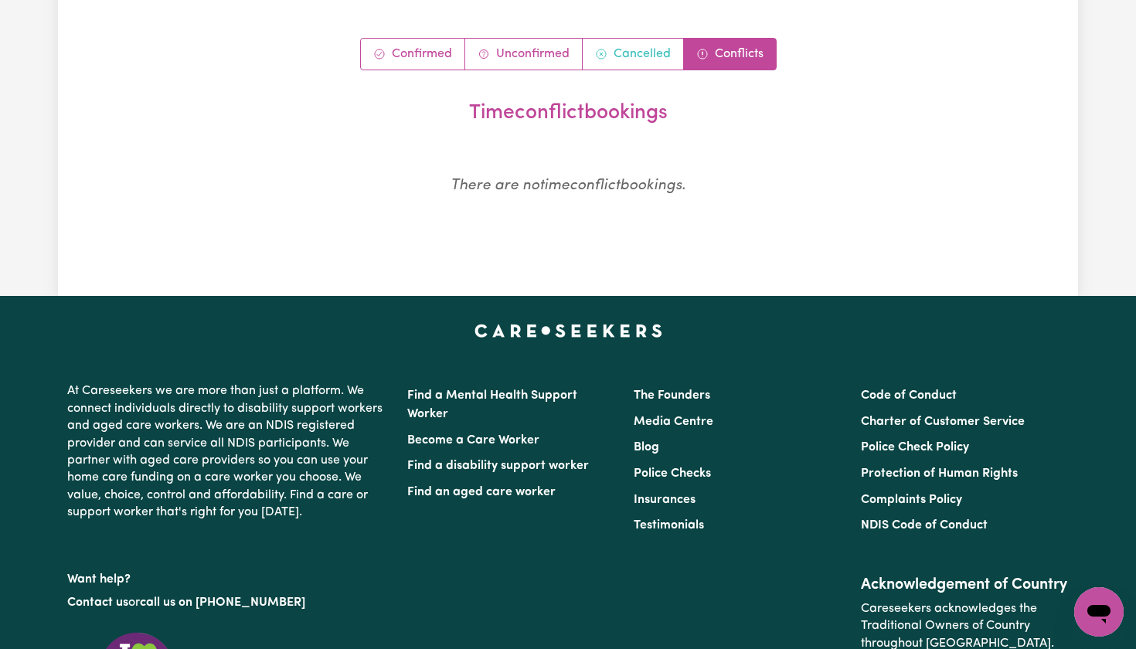
click at [618, 54] on link "Cancelled" at bounding box center [633, 54] width 101 height 31
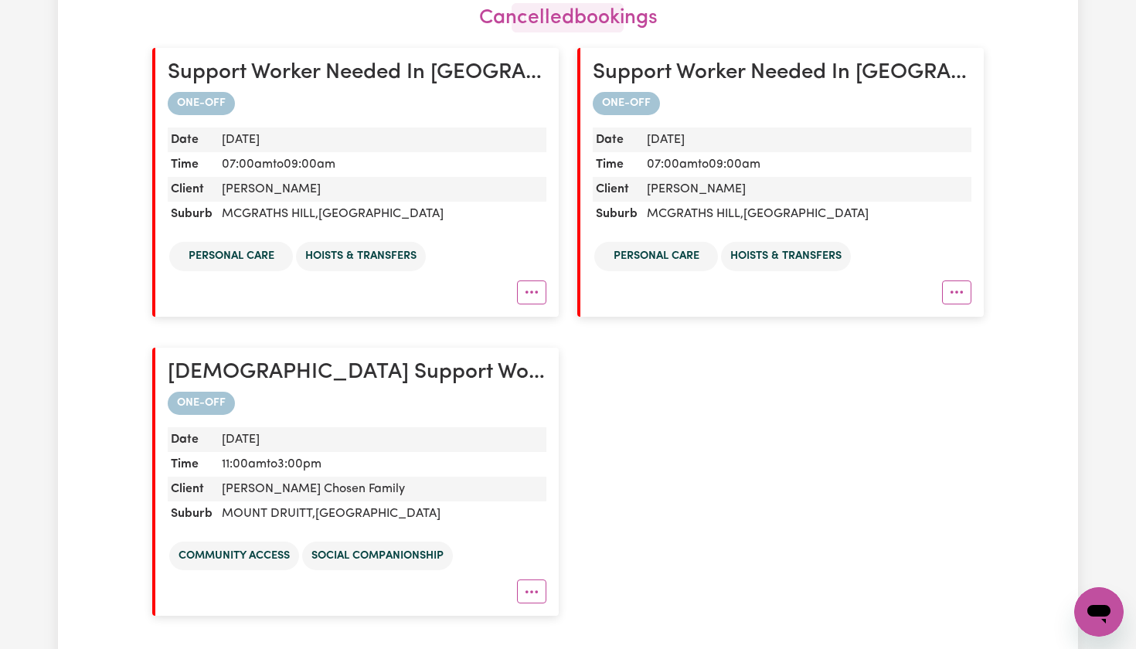
scroll to position [364, 0]
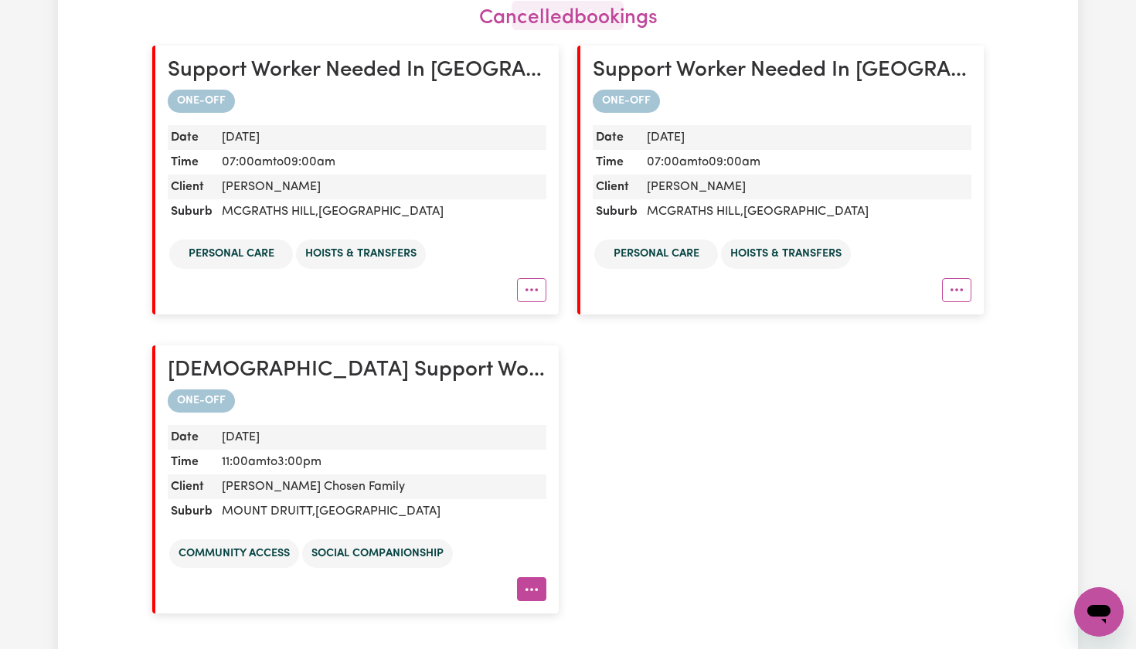
click at [532, 590] on icon "More options" at bounding box center [531, 589] width 15 height 15
click at [494, 474] on dd "[PERSON_NAME] Chosen Family" at bounding box center [381, 486] width 331 height 25
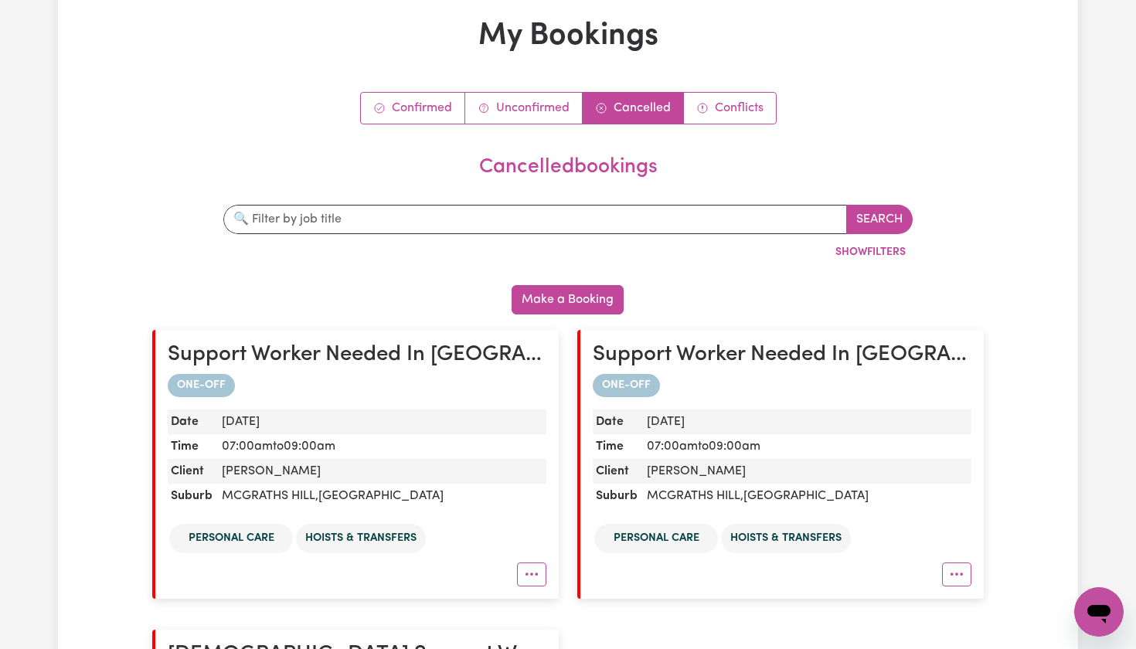
scroll to position [22, 0]
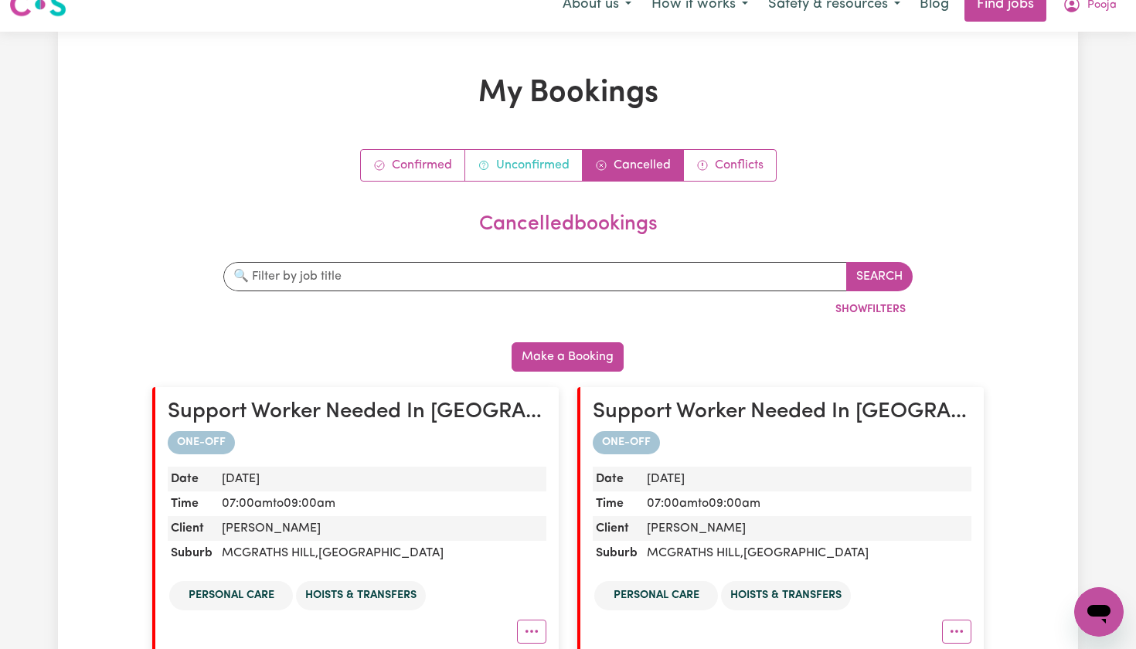
click at [494, 162] on link "Unconfirmed" at bounding box center [523, 165] width 117 height 31
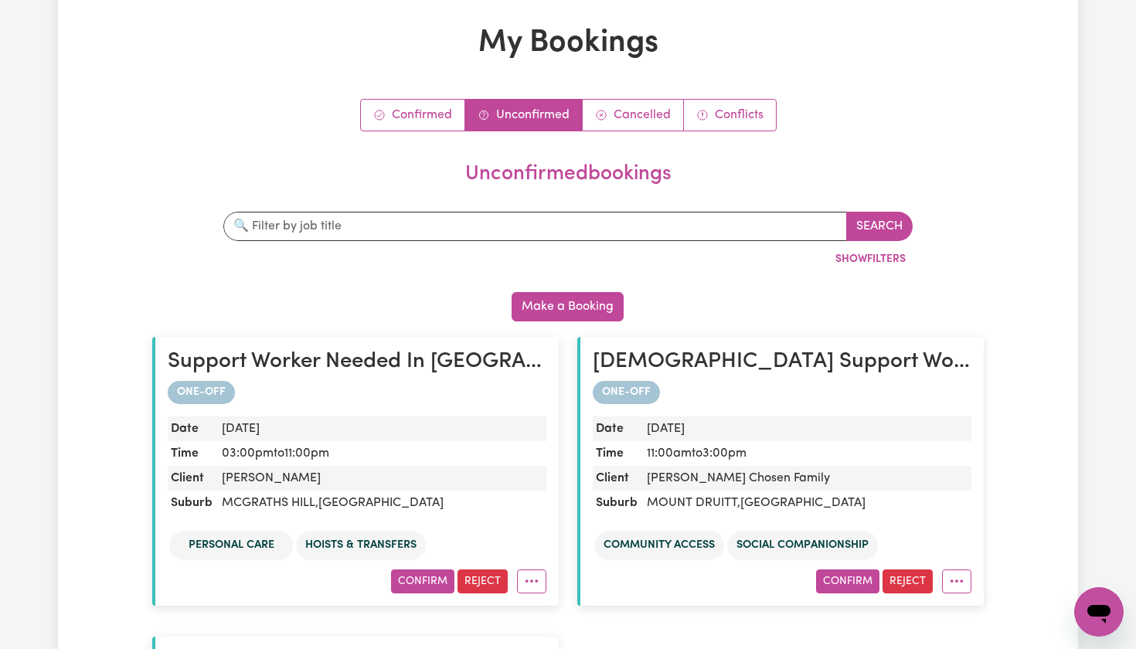
scroll to position [69, 0]
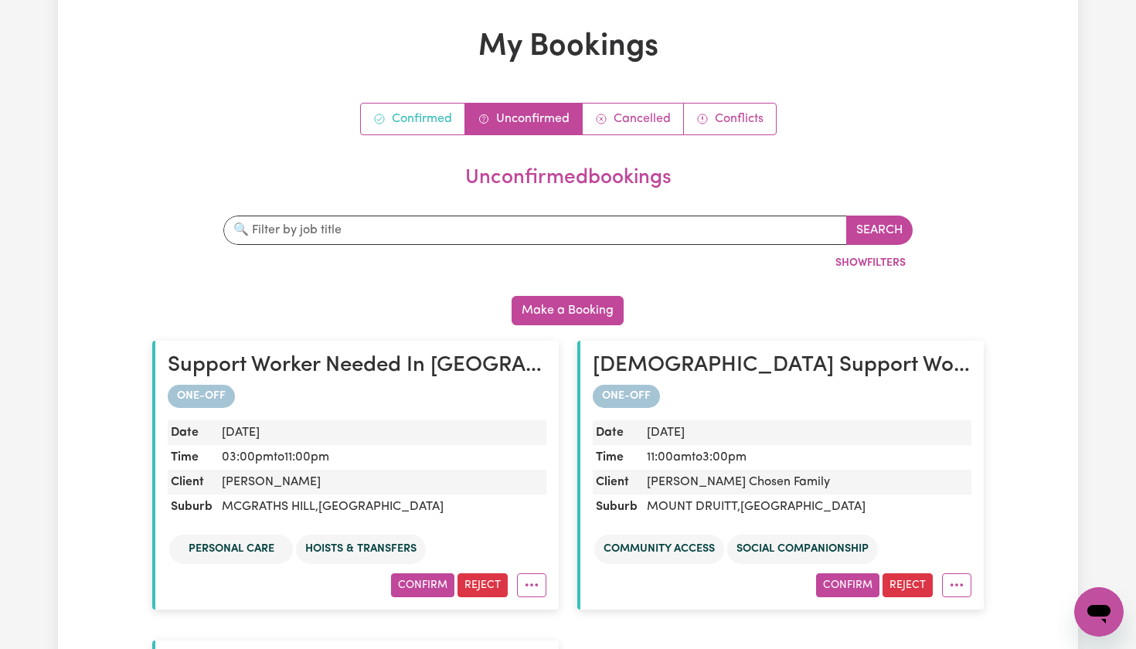
click at [441, 127] on link "Confirmed" at bounding box center [413, 119] width 104 height 31
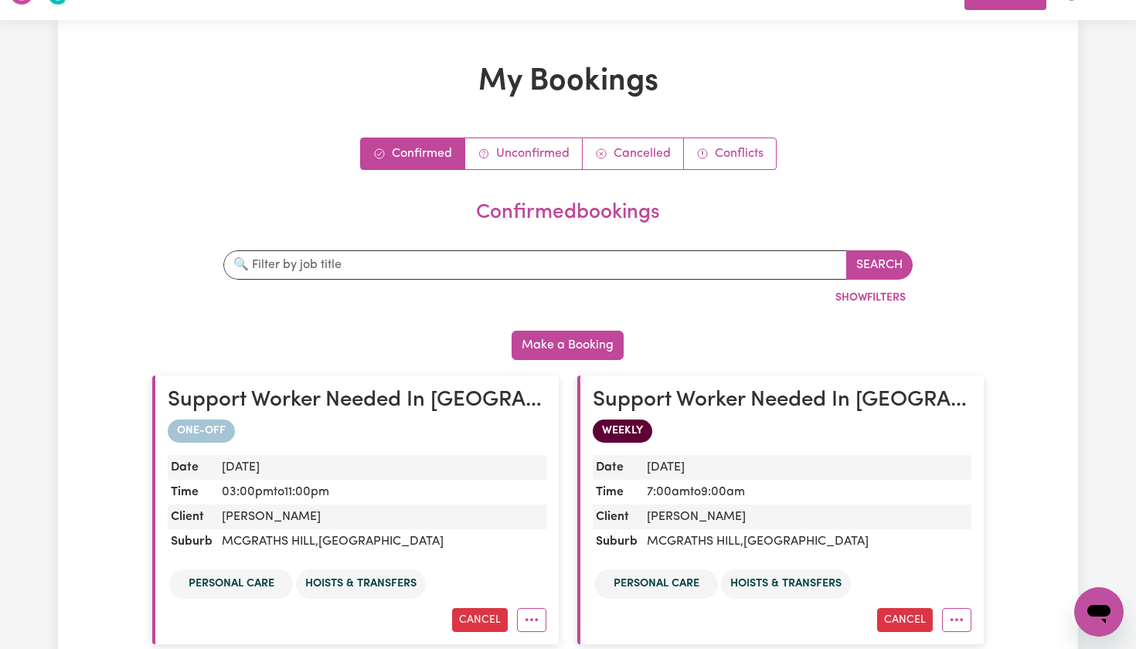
scroll to position [15, 0]
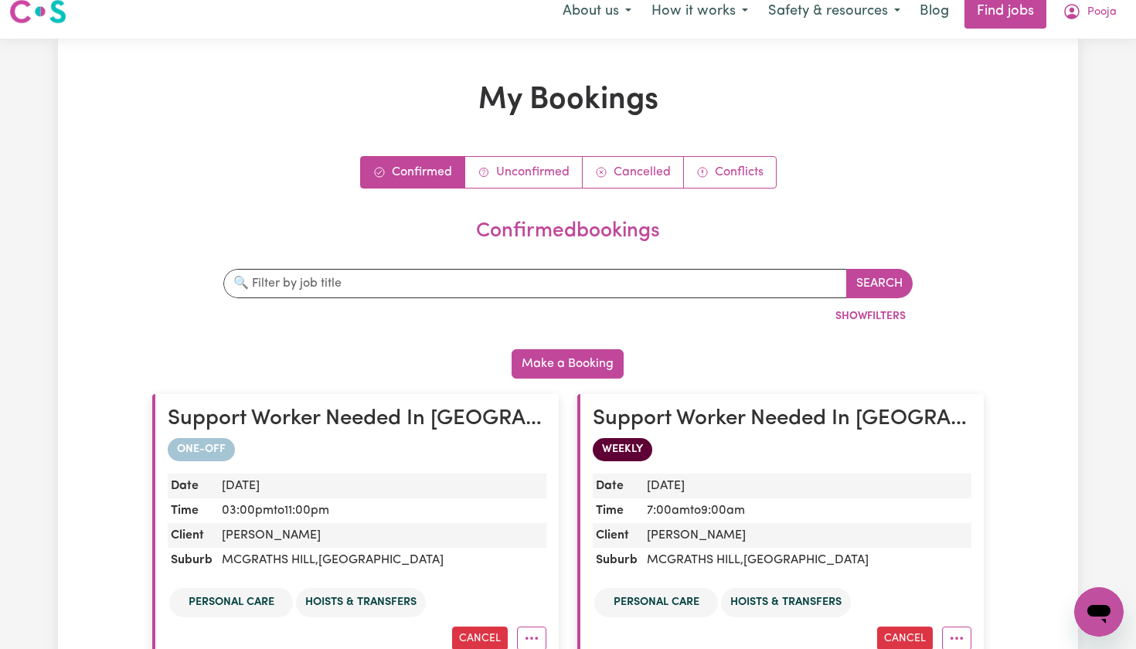
click at [426, 185] on link "Confirmed" at bounding box center [413, 172] width 104 height 31
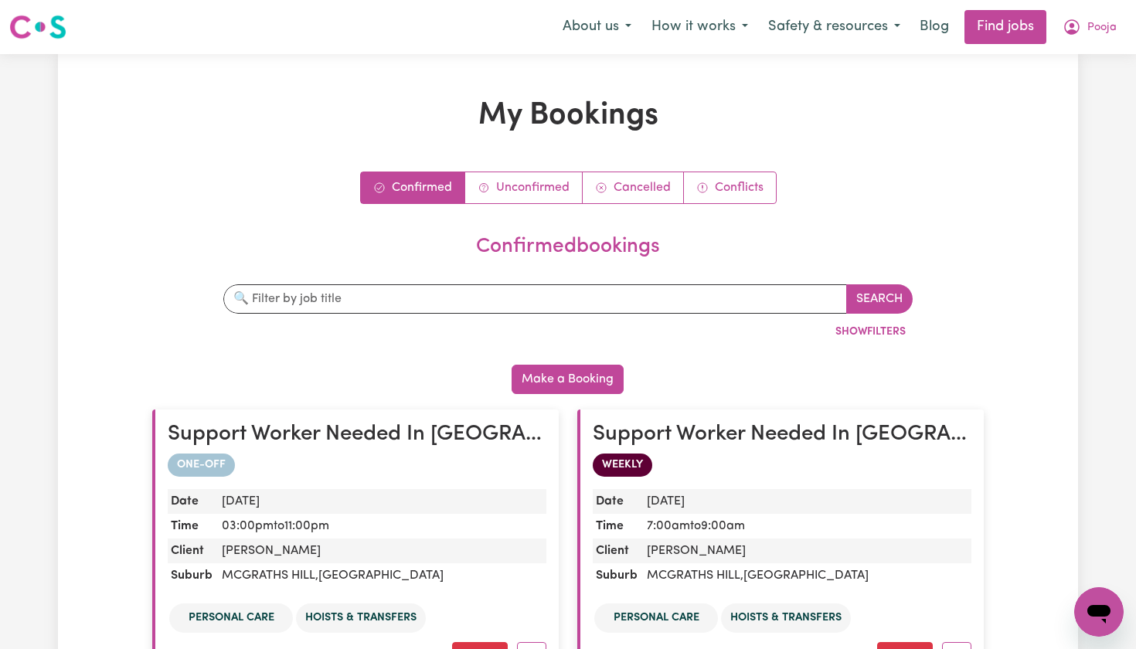
scroll to position [0, 0]
click at [825, 33] on button "Safety & resources" at bounding box center [834, 27] width 152 height 32
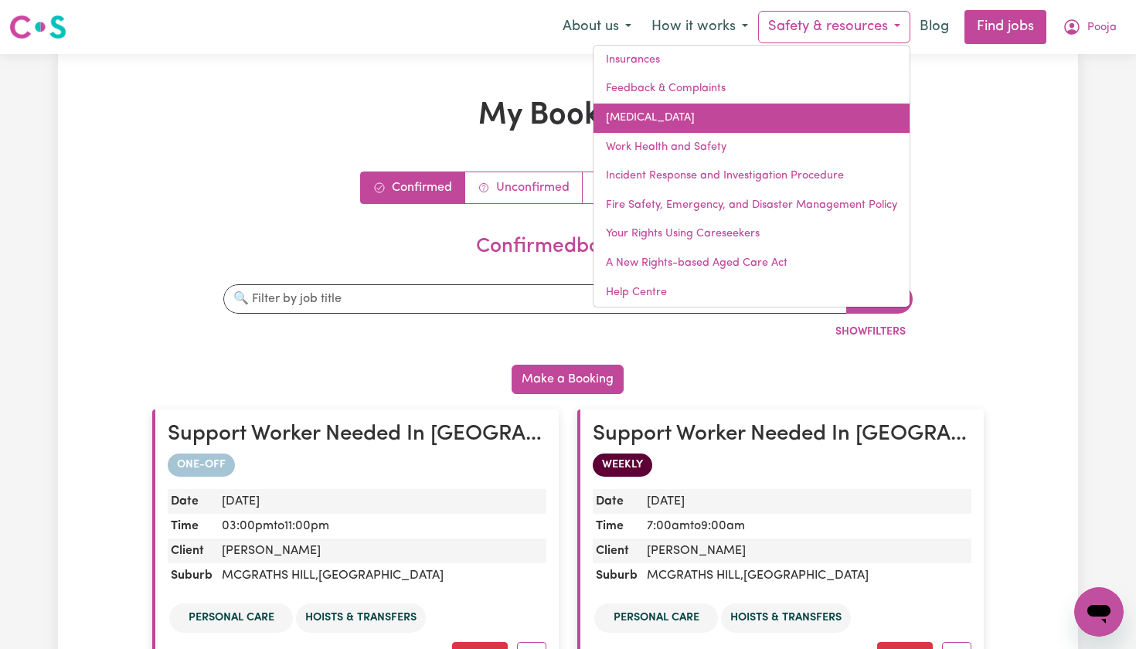
click at [732, 117] on link "[MEDICAL_DATA]" at bounding box center [751, 118] width 316 height 29
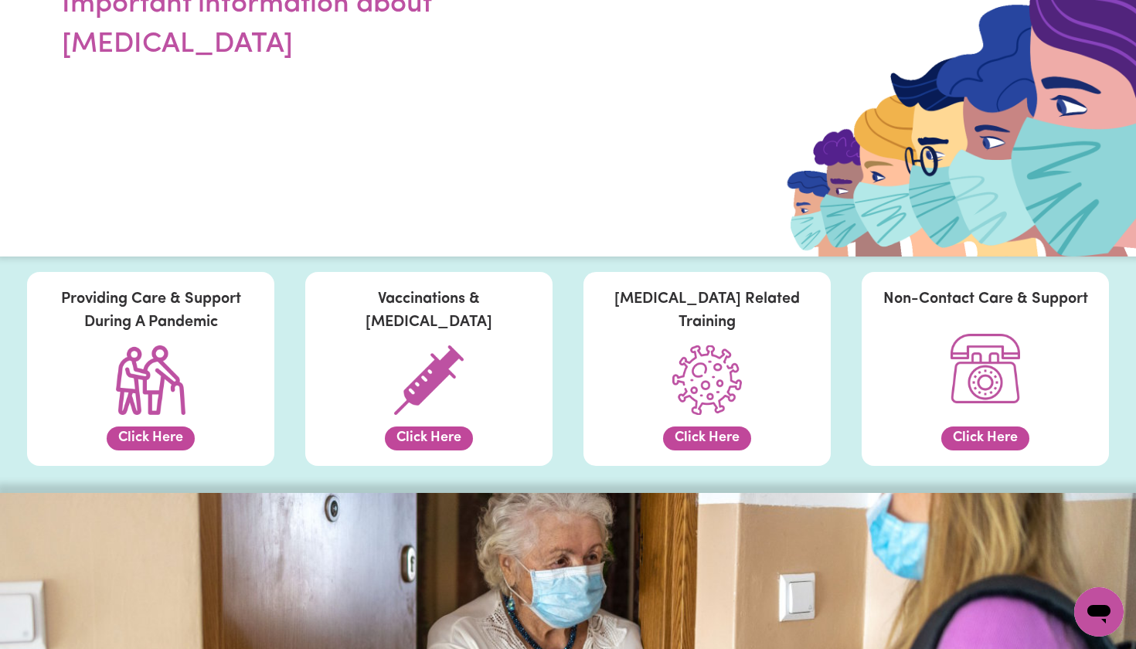
scroll to position [127, 0]
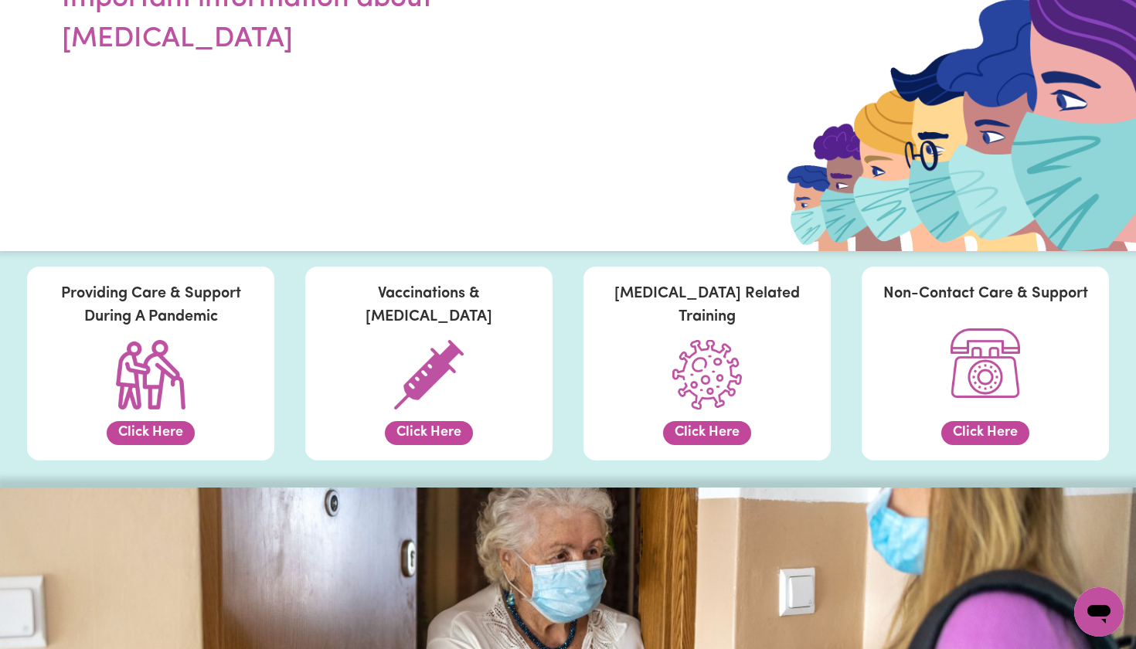
click at [736, 426] on button "Click Here" at bounding box center [707, 433] width 88 height 24
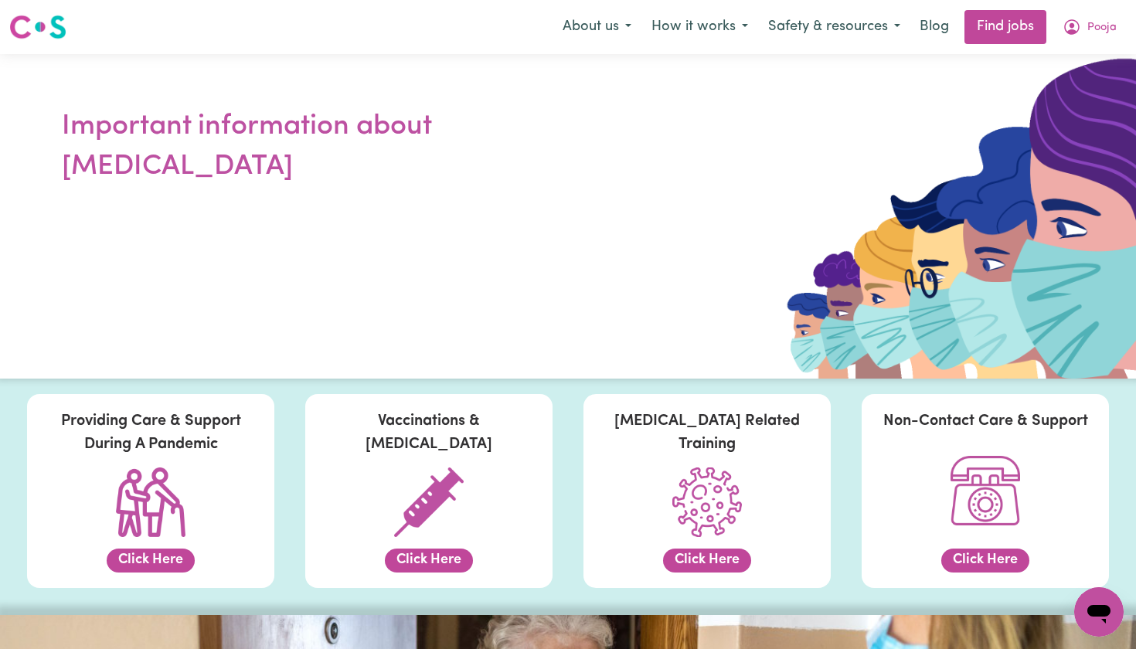
scroll to position [0, 0]
click at [161, 563] on button "Click Here" at bounding box center [151, 561] width 88 height 24
click at [1011, 24] on link "Find jobs" at bounding box center [1005, 27] width 82 height 34
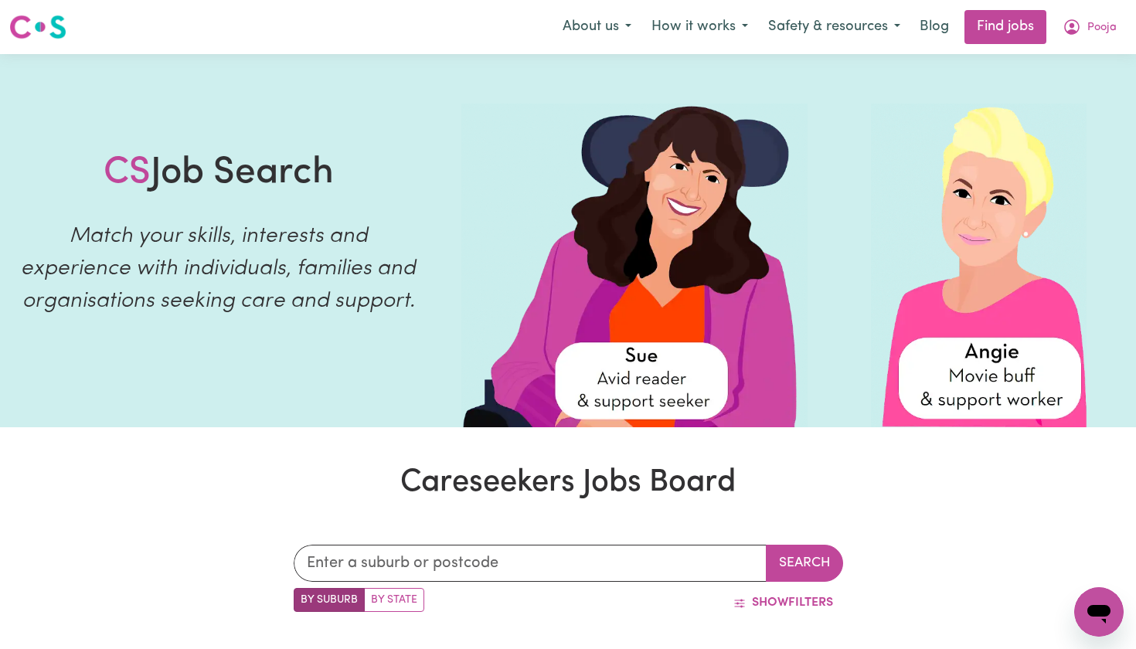
click at [47, 29] on img at bounding box center [37, 27] width 57 height 28
